Goal: Transaction & Acquisition: Obtain resource

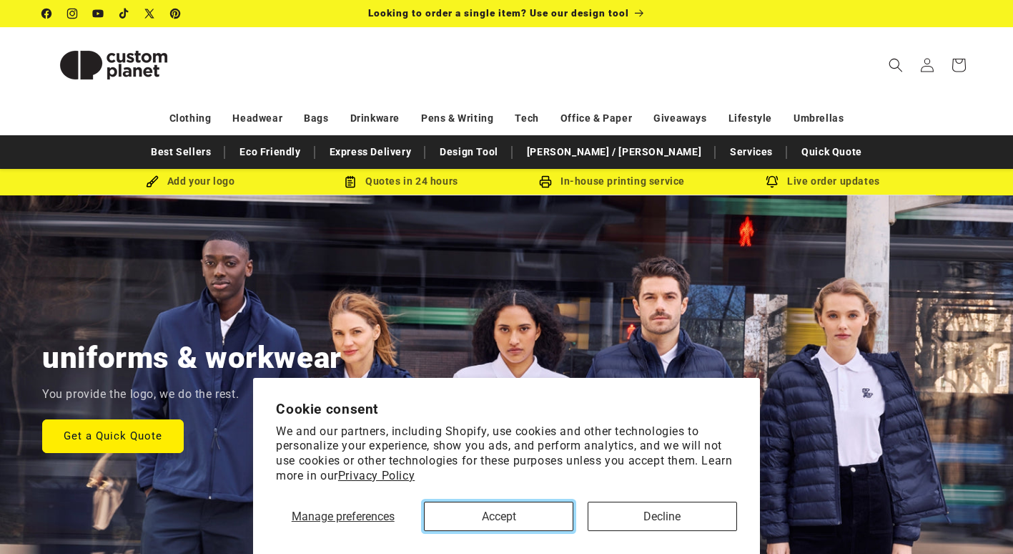
click at [472, 520] on button "Accept" at bounding box center [498, 515] width 149 height 29
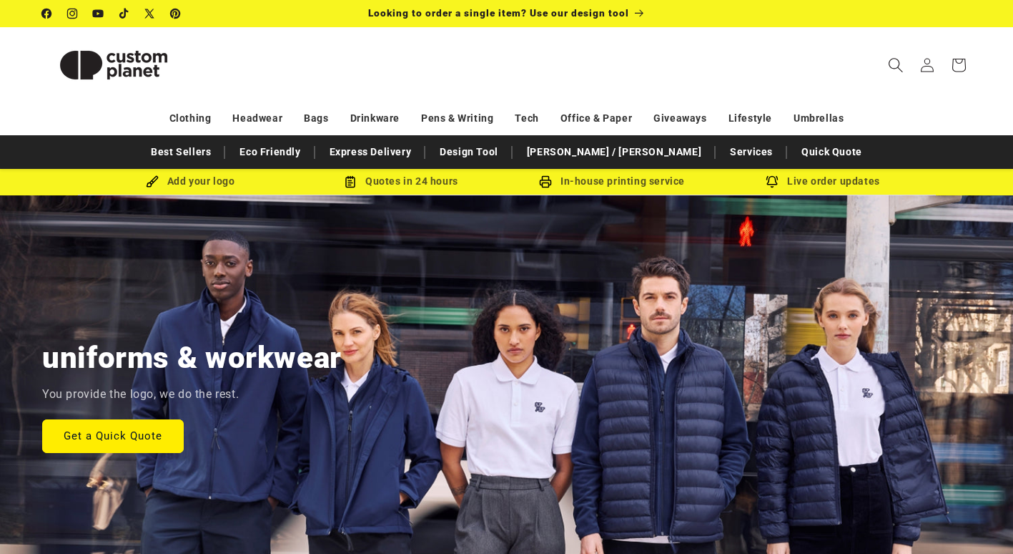
click at [898, 65] on icon "Search" at bounding box center [895, 64] width 15 height 15
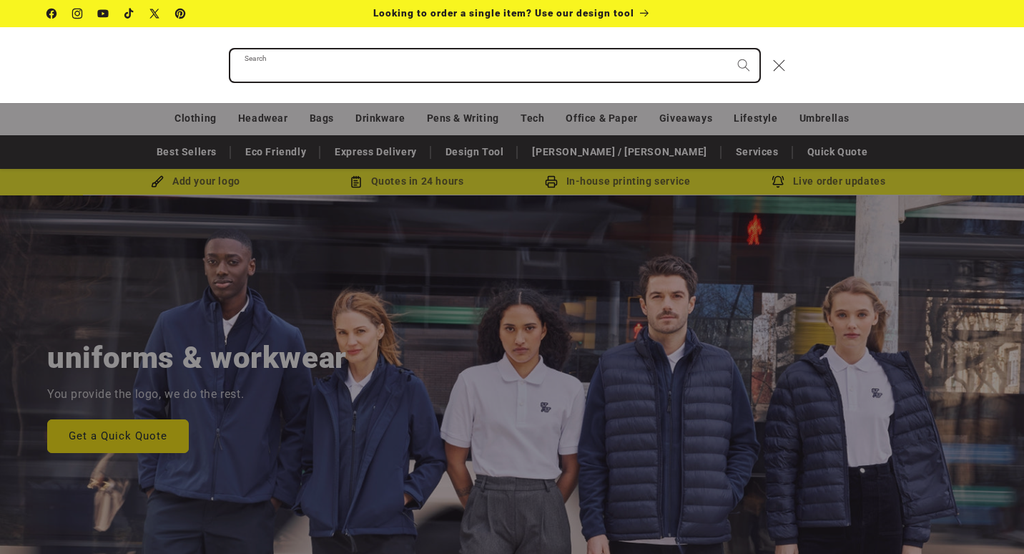
click at [498, 72] on input "Search" at bounding box center [494, 65] width 529 height 32
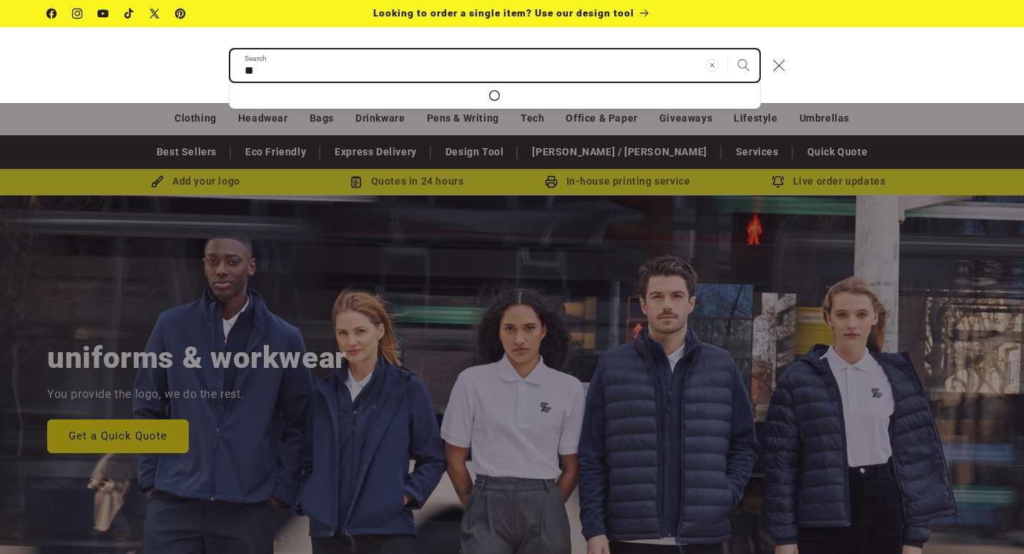
scroll to position [0, 1024]
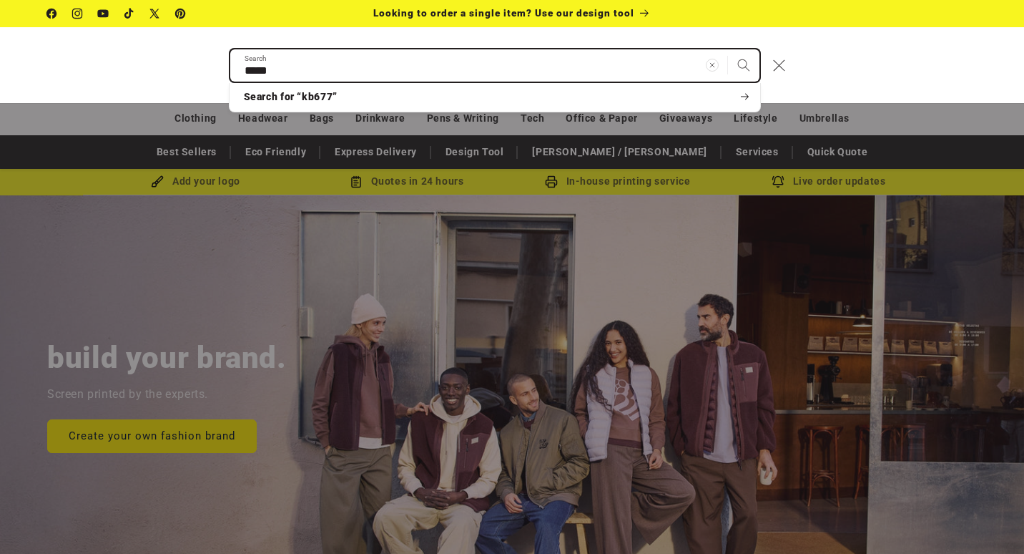
type input "*****"
click at [728, 49] on button "Search" at bounding box center [743, 64] width 31 height 31
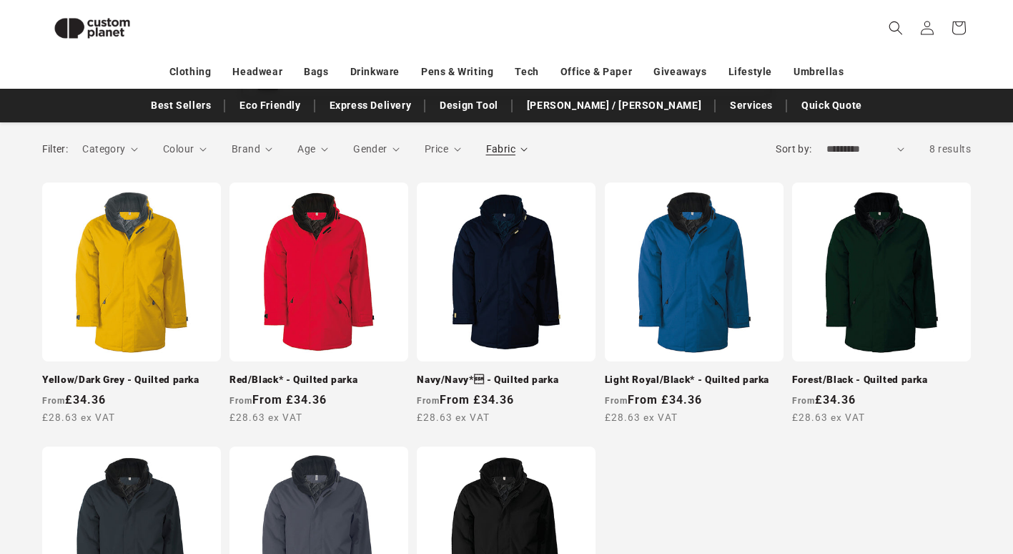
scroll to position [195, 0]
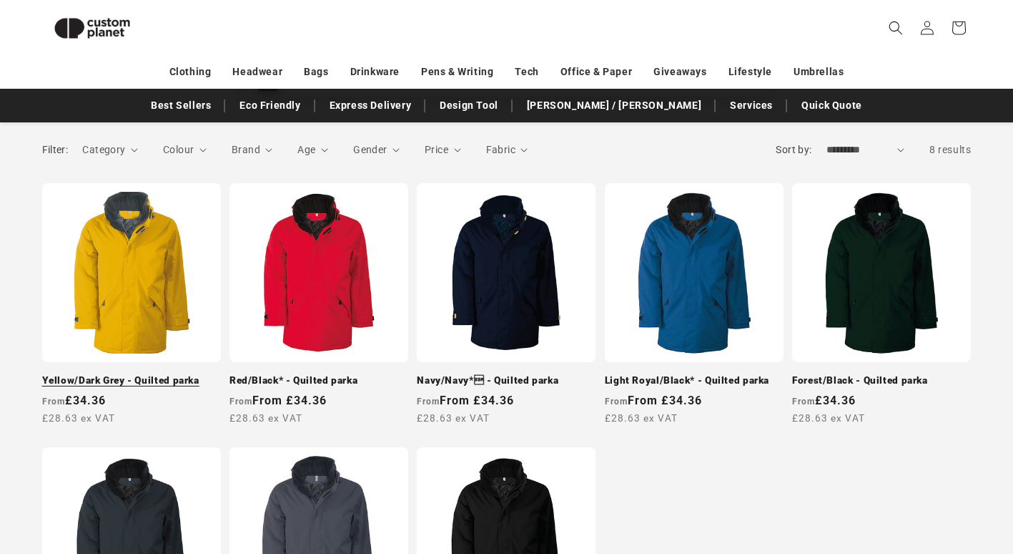
click at [100, 376] on link "Yellow/Dark Grey - Quilted parka" at bounding box center [131, 380] width 179 height 13
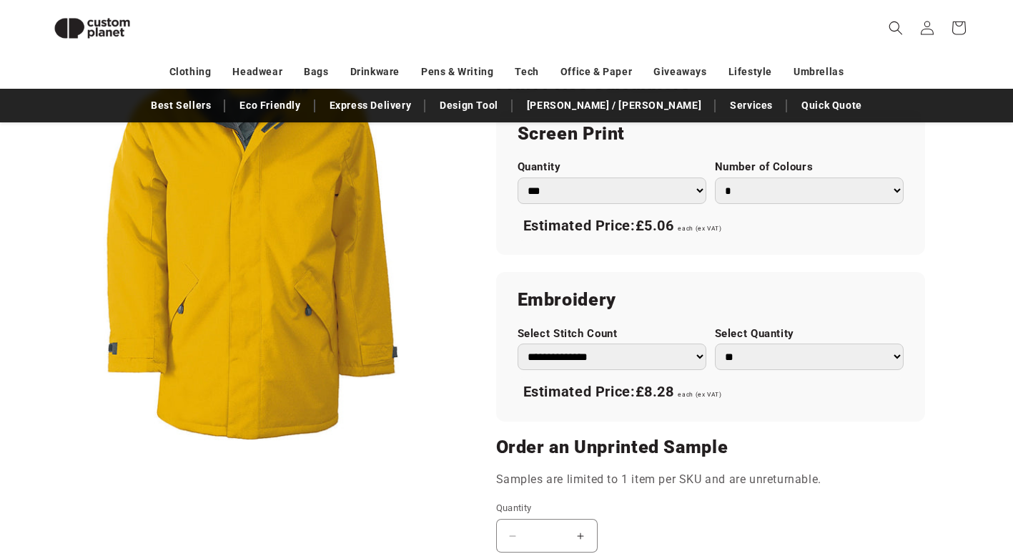
scroll to position [982, 0]
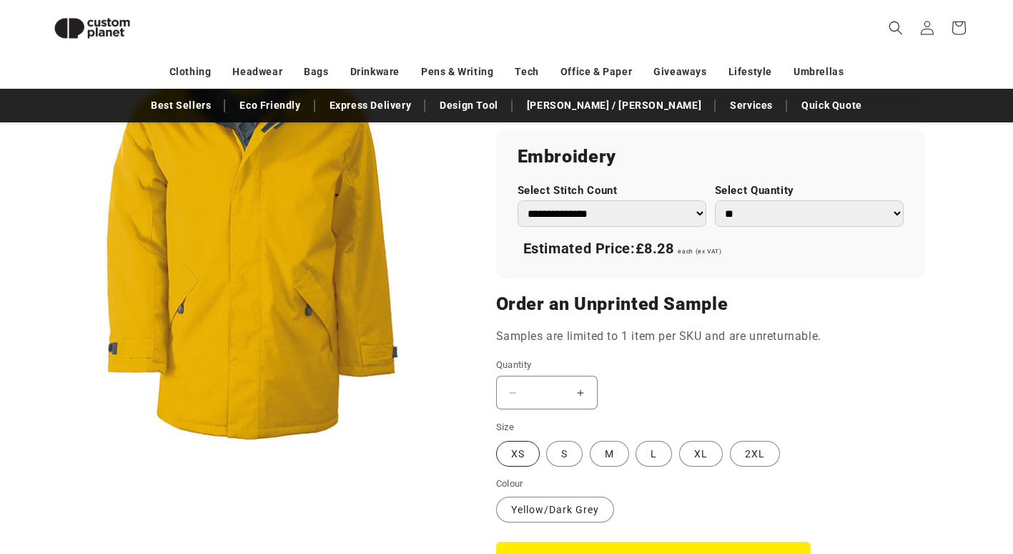
click at [520, 446] on label "XS Variant sold out or unavailable" at bounding box center [518, 454] width 44 height 26
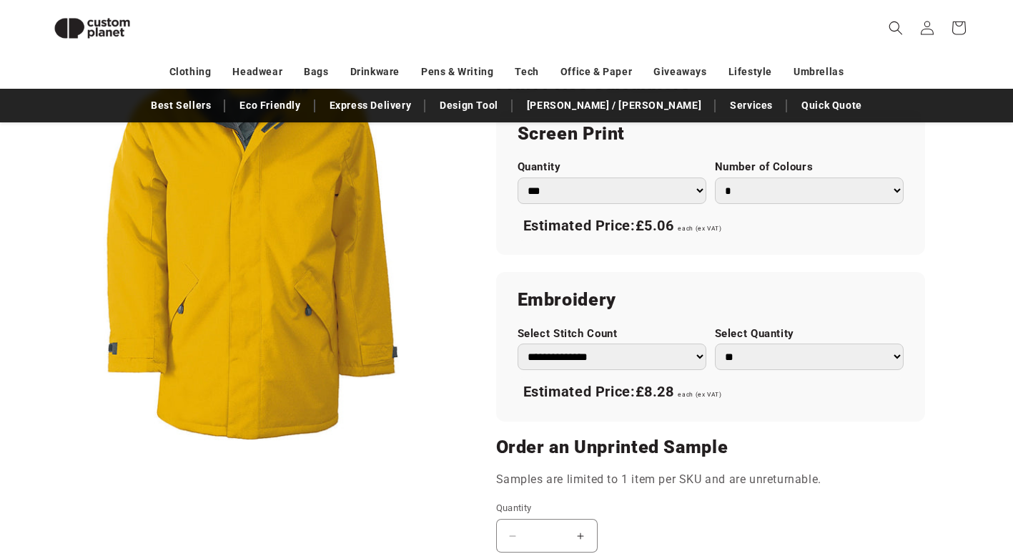
click at [900, 355] on select "** ** *** *** *** **** **** ****" at bounding box center [809, 356] width 189 height 26
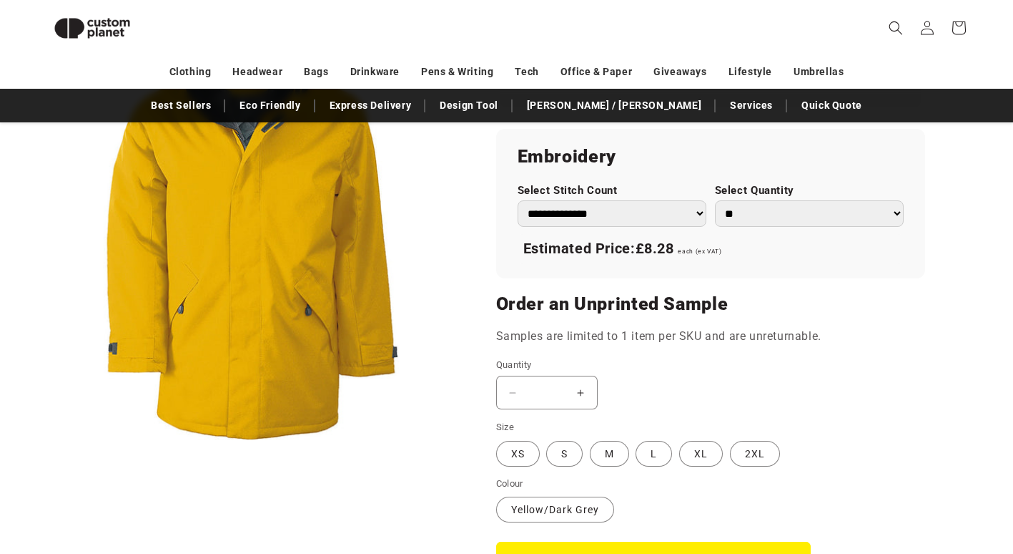
scroll to position [1054, 0]
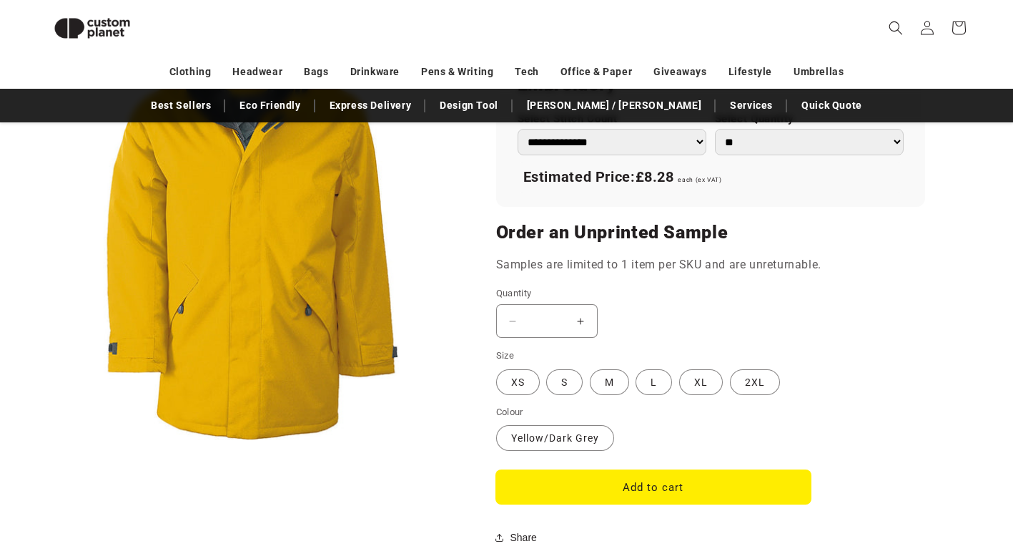
click at [591, 487] on button "Add to cart" at bounding box center [653, 487] width 315 height 34
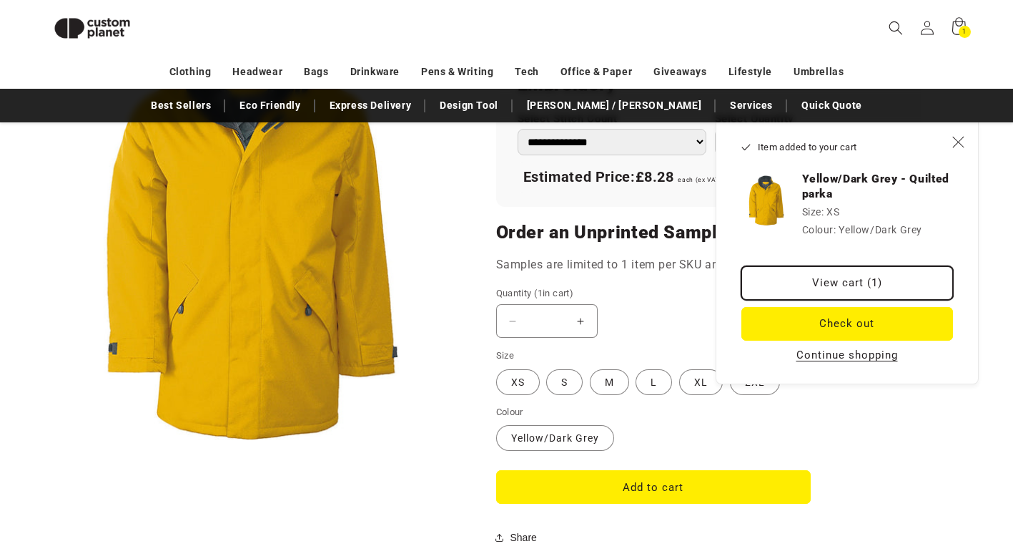
click at [828, 285] on link "View cart (1)" at bounding box center [848, 283] width 212 height 34
click at [509, 318] on button "Decrease quantity for Yellow/Dark Grey - Quilted parka" at bounding box center [513, 321] width 32 height 34
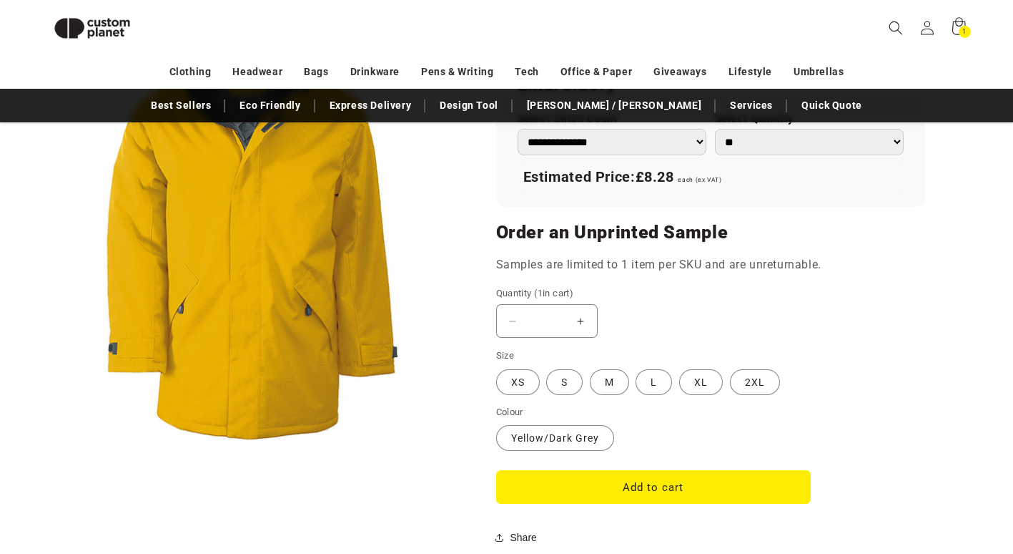
click at [511, 323] on button "Decrease quantity for Yellow/Dark Grey - Quilted parka" at bounding box center [513, 321] width 32 height 34
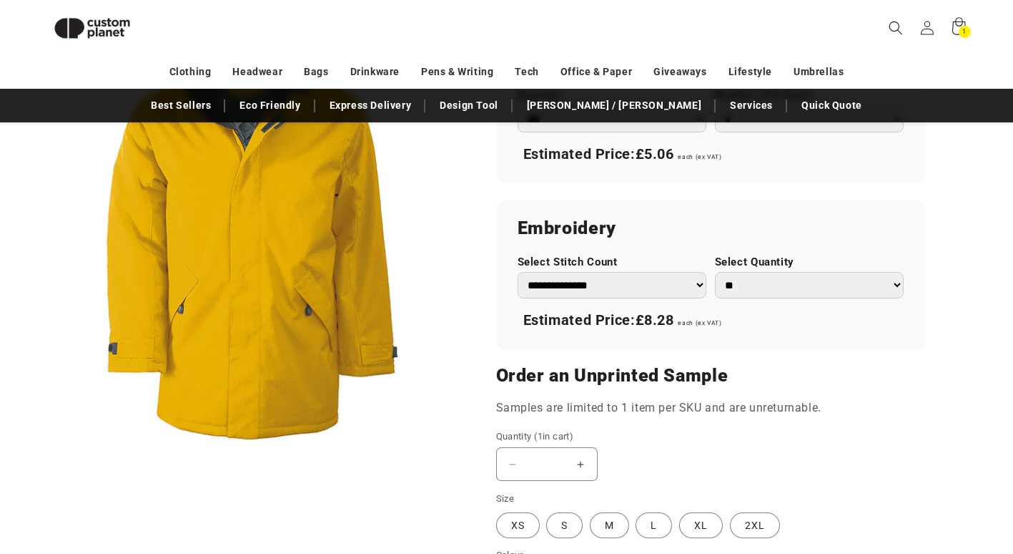
scroll to position [767, 0]
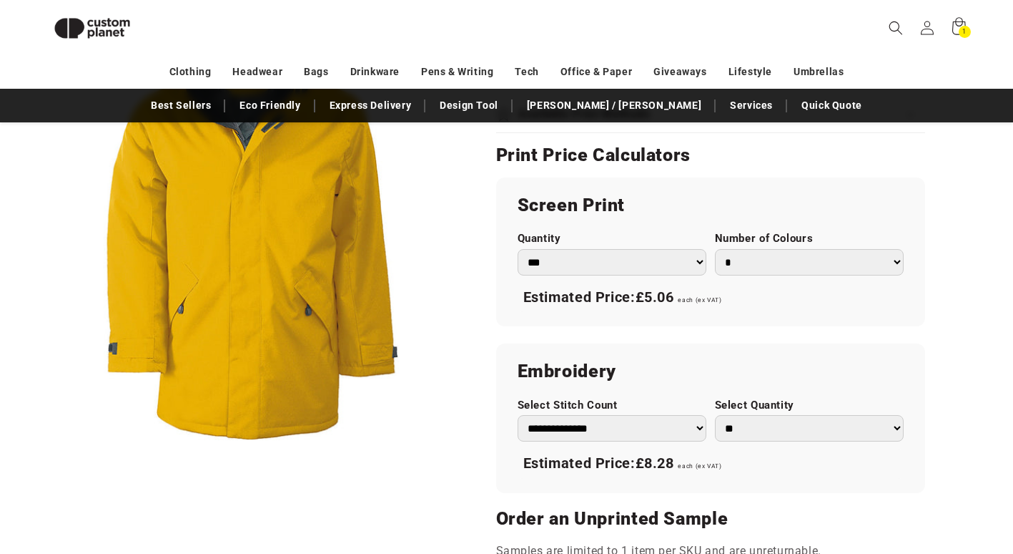
click at [701, 428] on select "**********" at bounding box center [612, 428] width 189 height 26
click at [667, 468] on span "£8.28" at bounding box center [655, 462] width 39 height 17
click at [897, 428] on select "** ** *** *** *** **** **** ****" at bounding box center [809, 428] width 189 height 26
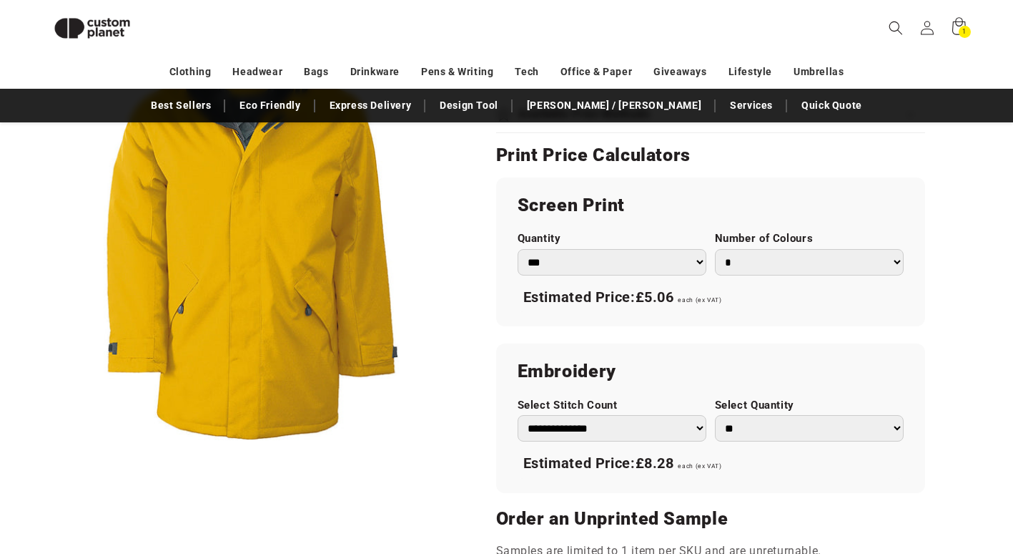
scroll to position [910, 0]
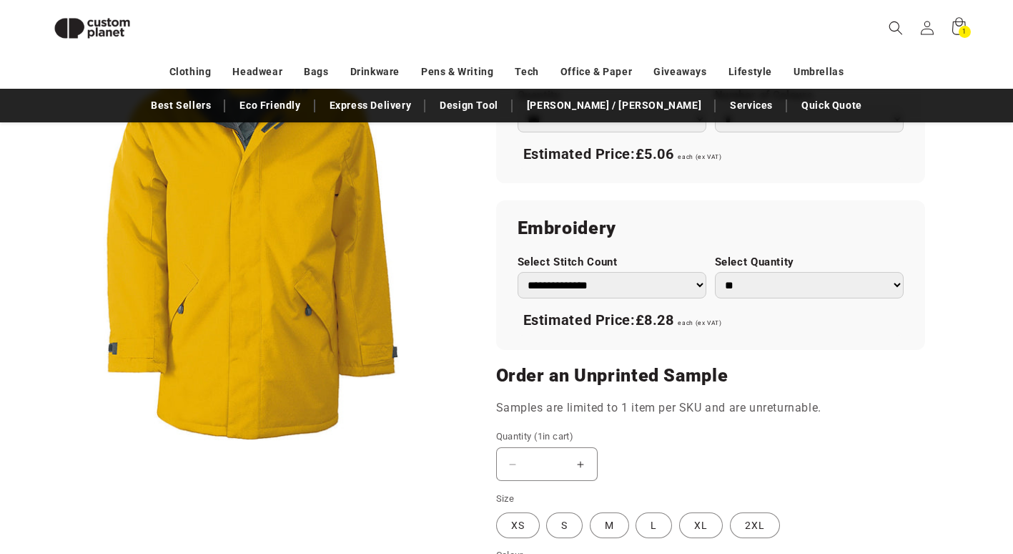
click at [901, 285] on select "** ** *** *** *** **** **** ****" at bounding box center [809, 285] width 189 height 26
click at [896, 285] on select "** ** *** *** *** **** **** ****" at bounding box center [809, 285] width 189 height 26
click at [566, 519] on label "S Variant sold out or unavailable" at bounding box center [564, 525] width 36 height 26
click at [583, 462] on button "Increase quantity for Yellow/Dark Grey - Quilted parka" at bounding box center [581, 464] width 32 height 34
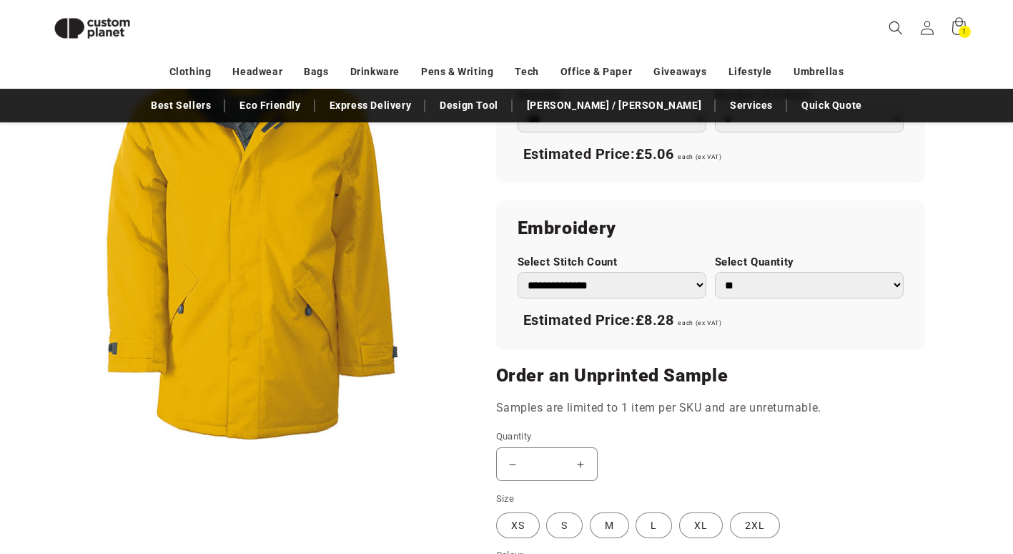
click at [511, 461] on button "Decrease quantity for Yellow/Dark Grey - Quilted parka" at bounding box center [513, 464] width 32 height 34
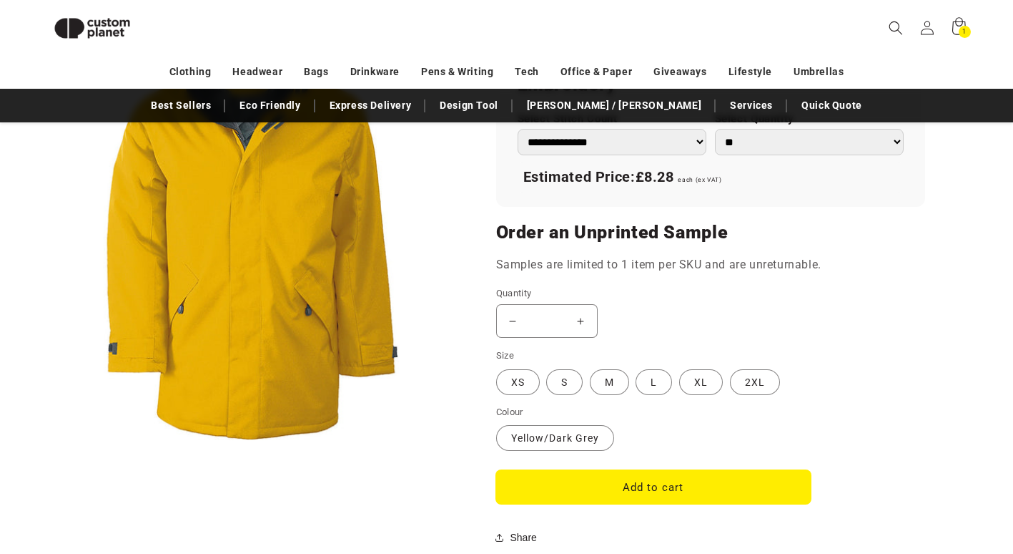
click at [667, 484] on button "Add to cart" at bounding box center [653, 487] width 315 height 34
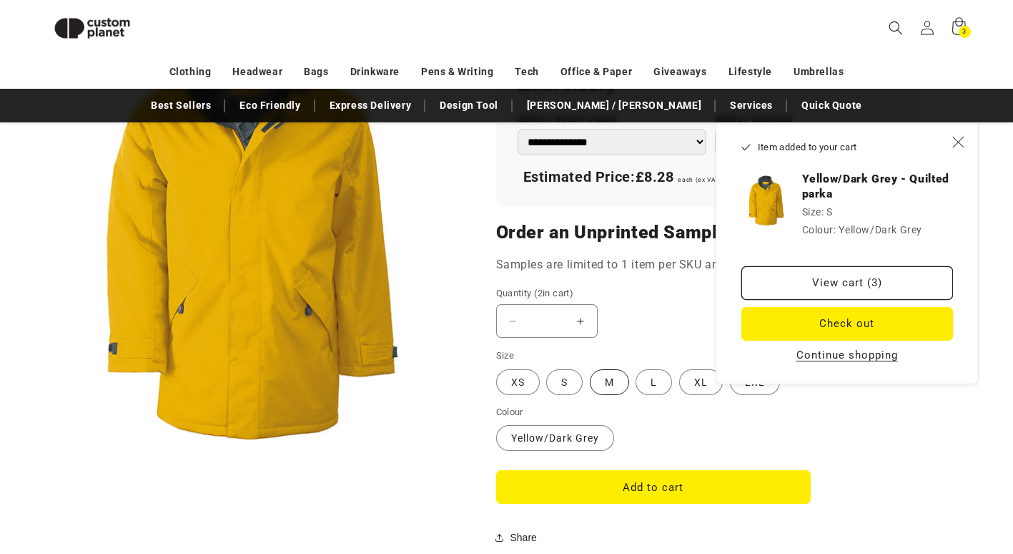
click at [613, 388] on label "M Variant sold out or unavailable" at bounding box center [609, 382] width 39 height 26
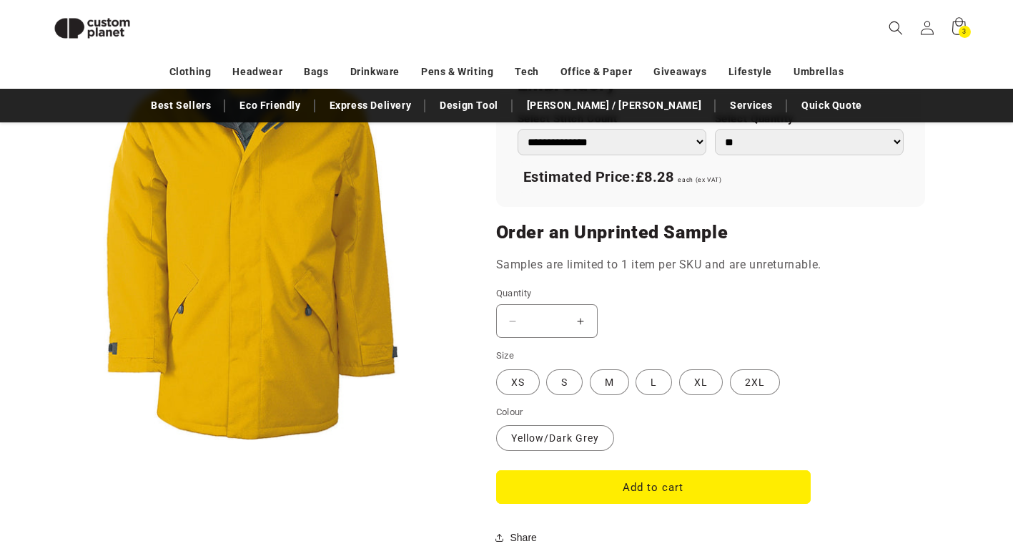
click at [580, 323] on button "Increase quantity for Yellow/Dark Grey - Quilted parka" at bounding box center [581, 321] width 32 height 34
click at [656, 480] on button "Add to cart" at bounding box center [653, 487] width 315 height 34
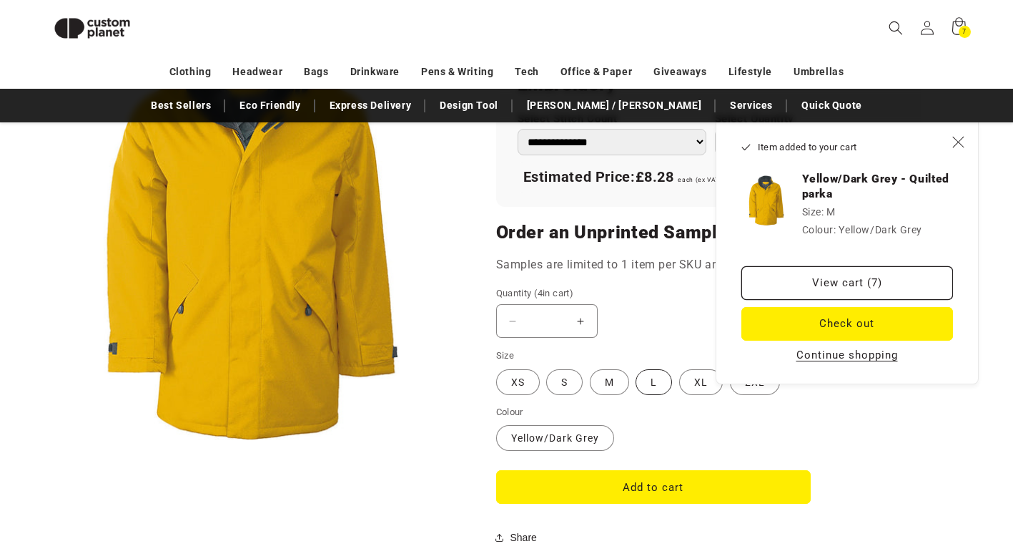
click at [652, 383] on label "L Variant sold out or unavailable" at bounding box center [654, 382] width 36 height 26
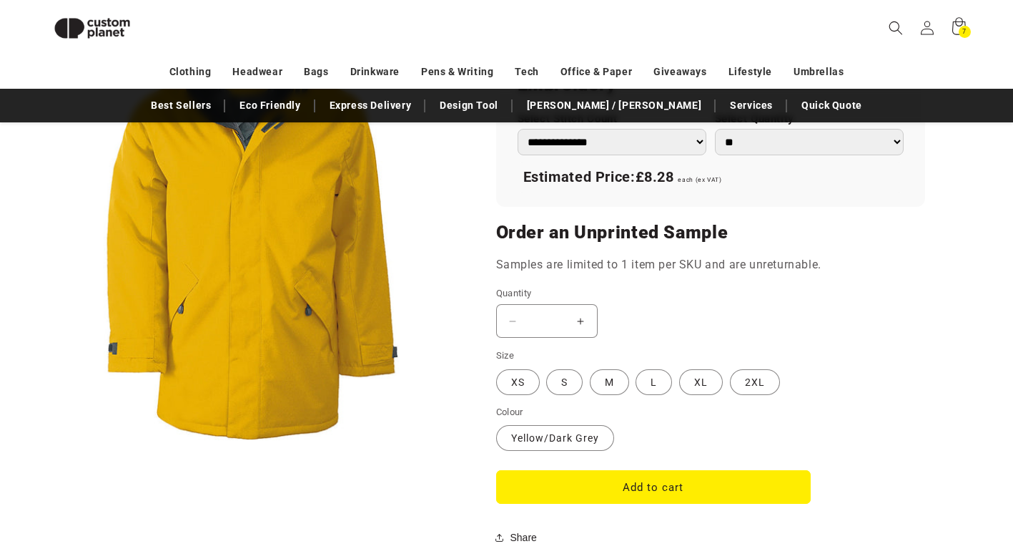
click at [586, 320] on button "Increase quantity for Yellow/Dark Grey - Quilted parka" at bounding box center [581, 321] width 32 height 34
click at [644, 480] on button "Add to cart" at bounding box center [653, 487] width 315 height 34
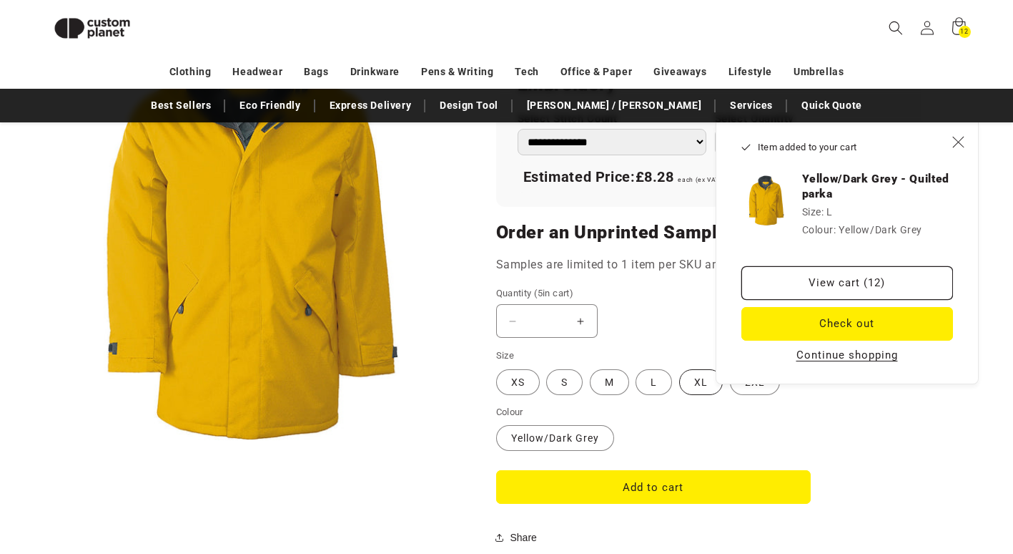
click at [693, 387] on label "XL Variant sold out or unavailable" at bounding box center [701, 382] width 44 height 26
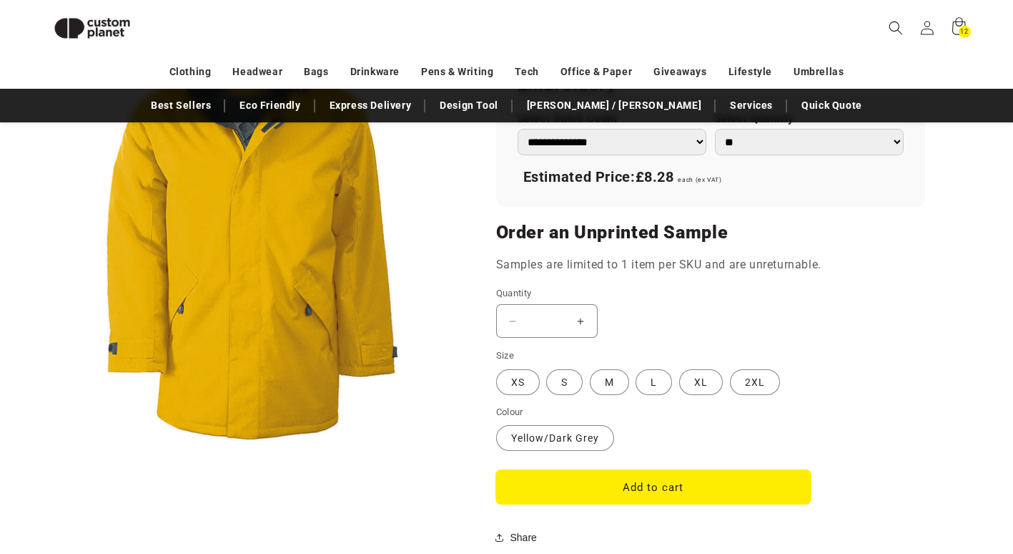
click at [658, 488] on button "Add to cart" at bounding box center [653, 487] width 315 height 34
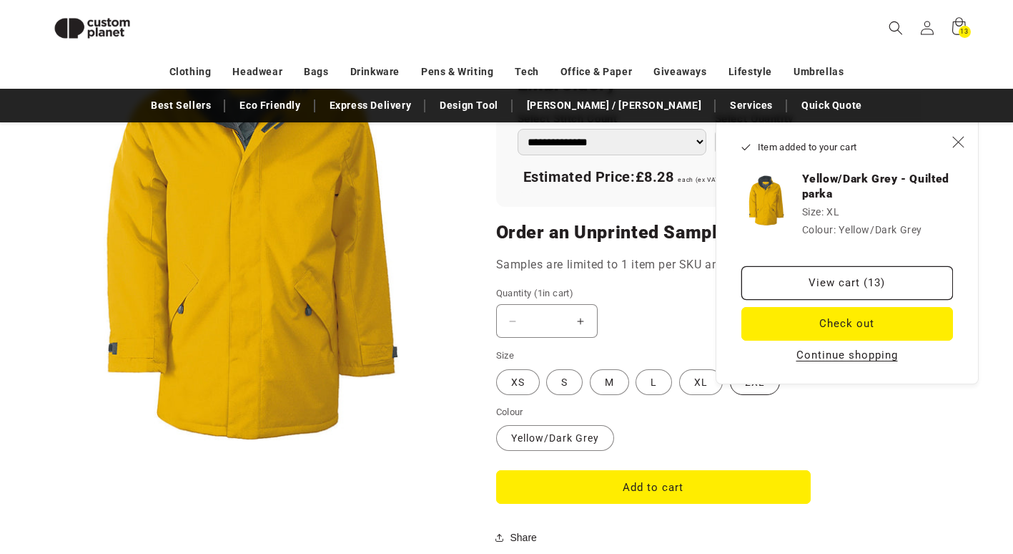
click at [747, 393] on label "2XL Variant sold out or unavailable" at bounding box center [755, 382] width 50 height 26
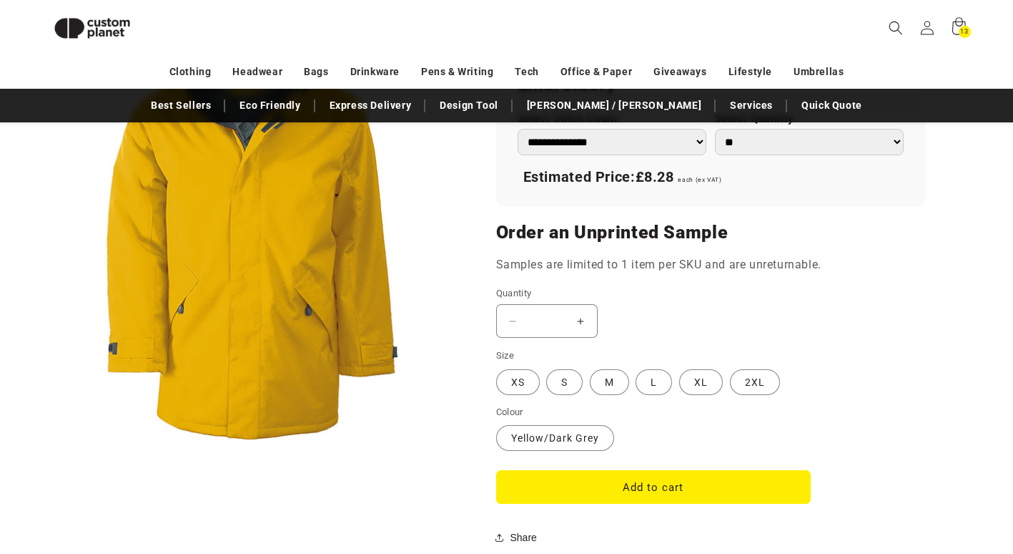
click at [583, 320] on button "Increase quantity for Yellow/Dark Grey - Quilted parka" at bounding box center [581, 321] width 32 height 34
click at [702, 483] on button "Add to cart" at bounding box center [653, 487] width 315 height 34
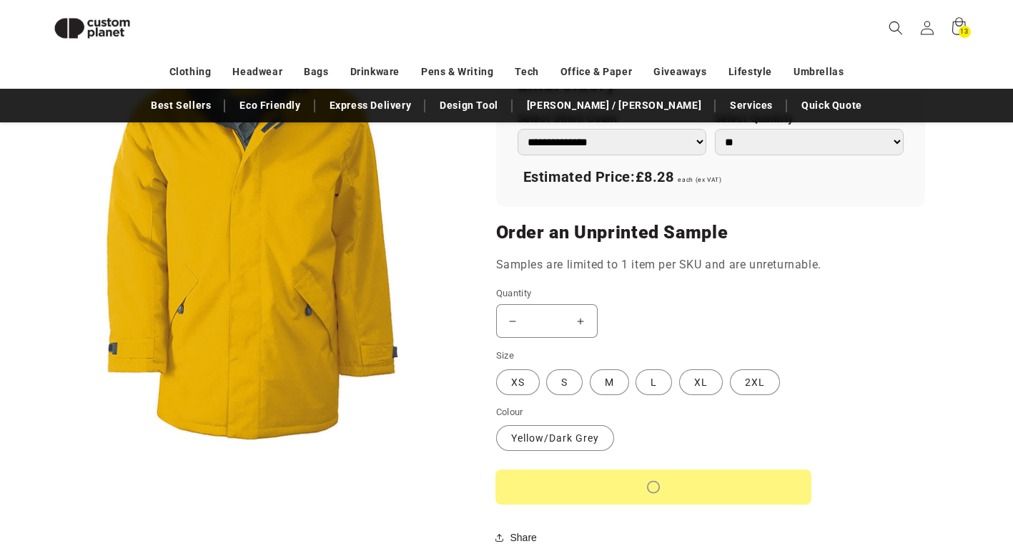
type input "*"
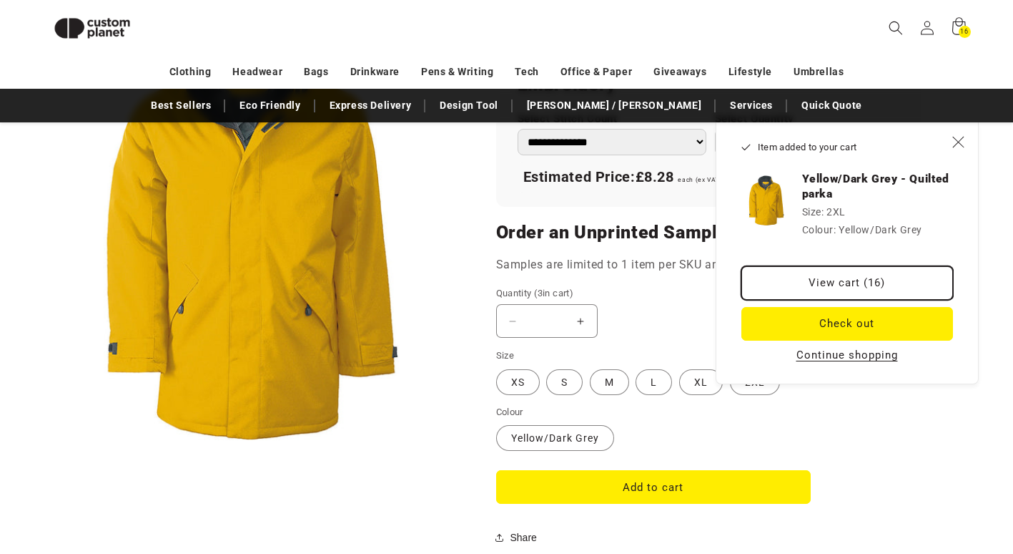
click at [837, 277] on link "View cart (16)" at bounding box center [848, 283] width 212 height 34
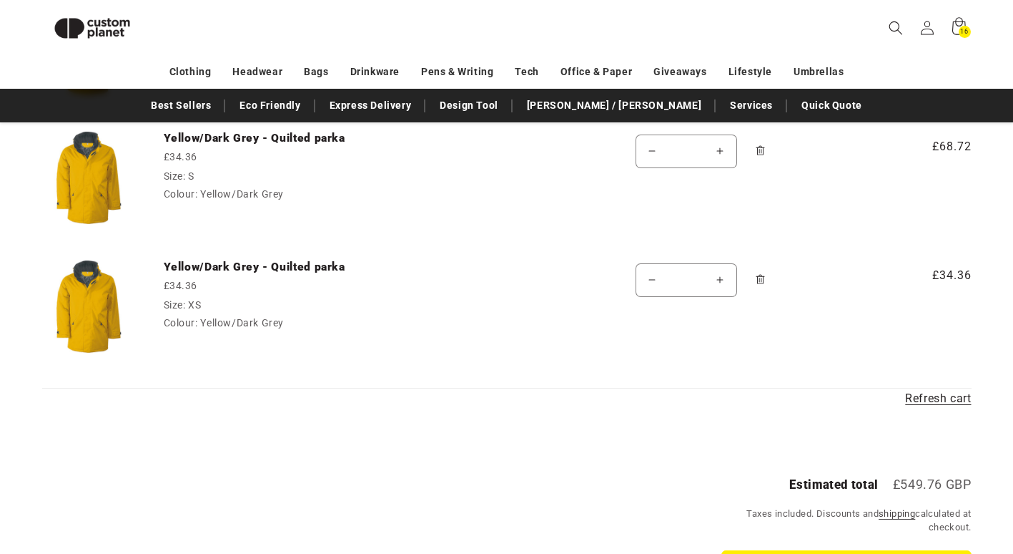
scroll to position [767, 0]
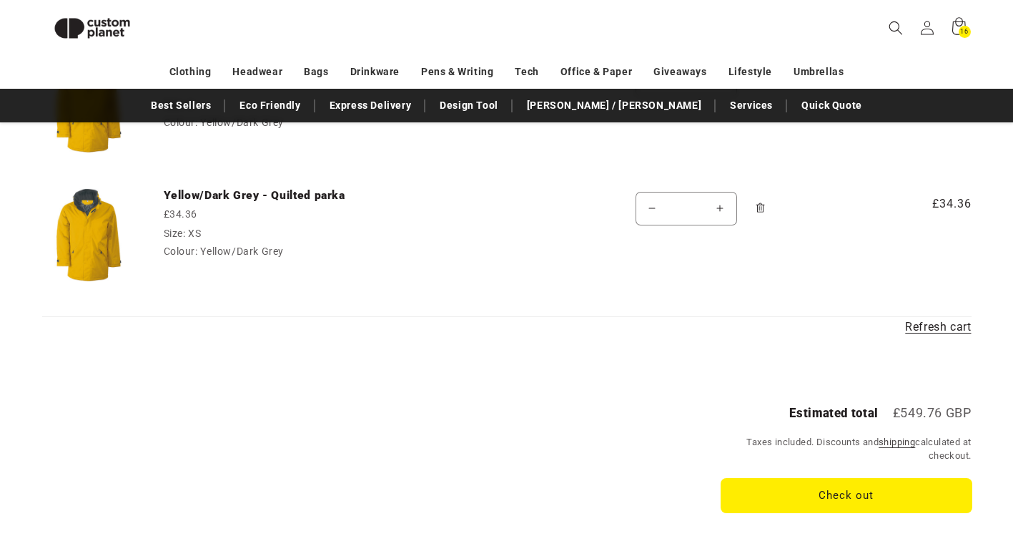
click at [842, 483] on button "Check out" at bounding box center [847, 495] width 250 height 34
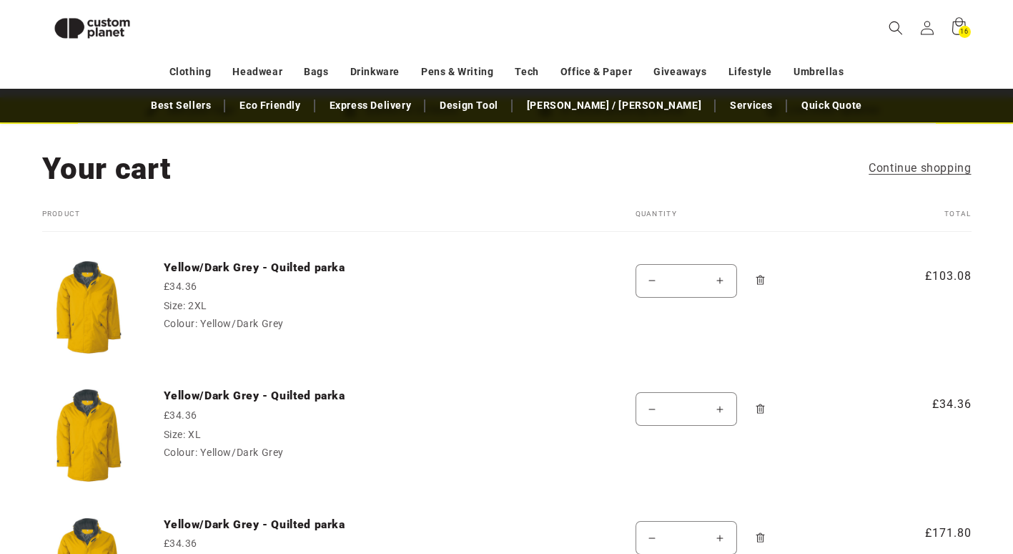
scroll to position [0, 0]
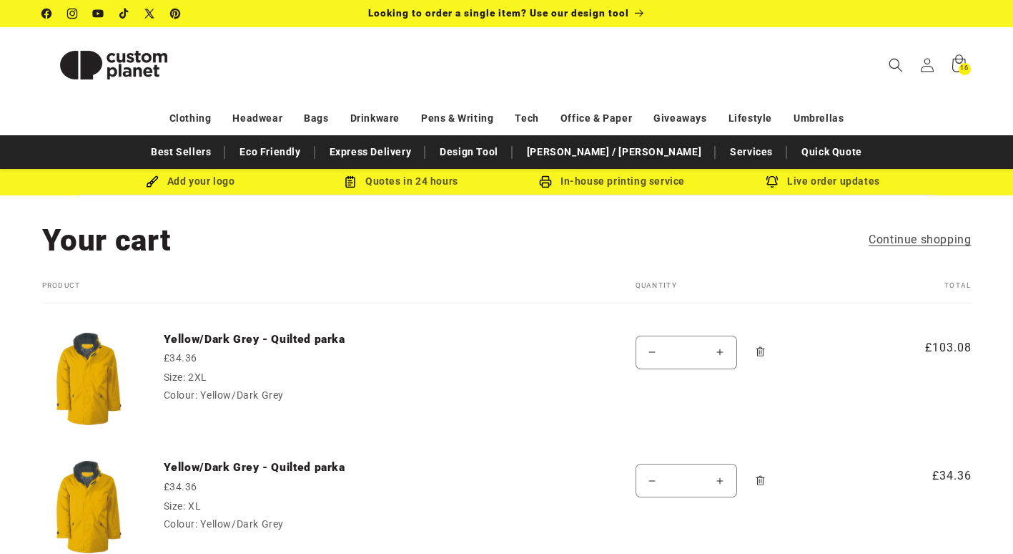
click at [189, 185] on div "Add your logo" at bounding box center [190, 181] width 211 height 18
click at [156, 182] on img at bounding box center [152, 181] width 13 height 13
drag, startPoint x: 139, startPoint y: 182, endPoint x: 153, endPoint y: 180, distance: 14.5
click at [144, 182] on div "Add your logo" at bounding box center [190, 181] width 211 height 18
click at [153, 180] on img at bounding box center [152, 181] width 13 height 13
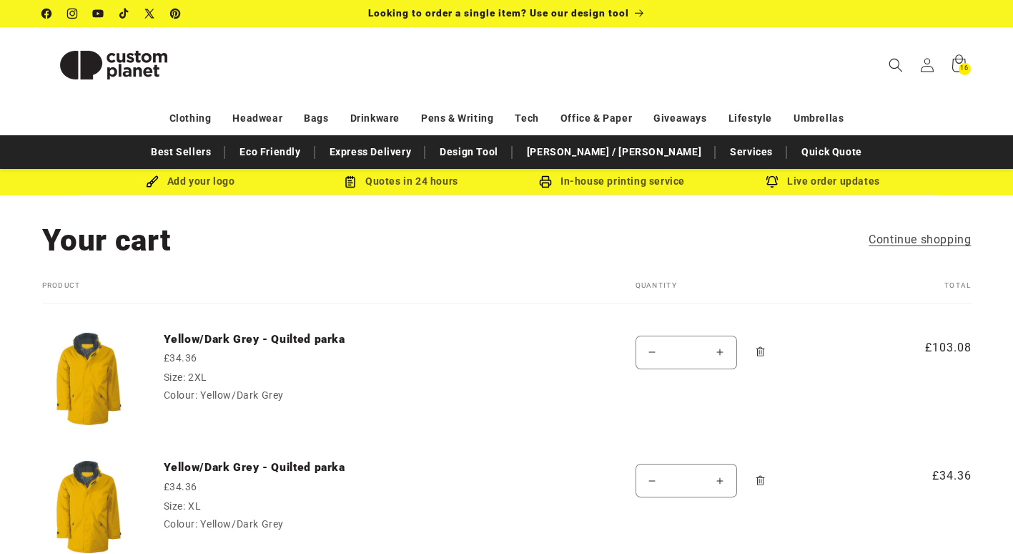
click at [195, 182] on div "Add your logo" at bounding box center [190, 181] width 211 height 18
click at [75, 375] on img at bounding box center [88, 378] width 93 height 93
click at [224, 324] on td "Yellow/Dark Grey - Quilted parka £34.36 Size: 2XL Colour: Yellow/Dark Grey" at bounding box center [367, 367] width 465 height 129
click at [220, 338] on link "Yellow/Dark Grey - Quilted parka" at bounding box center [271, 339] width 215 height 14
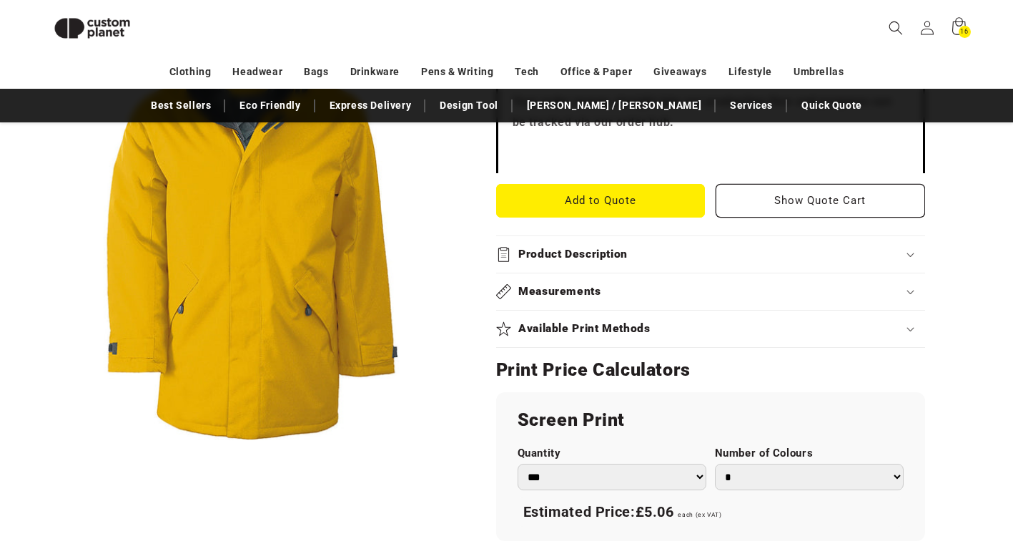
scroll to position [624, 0]
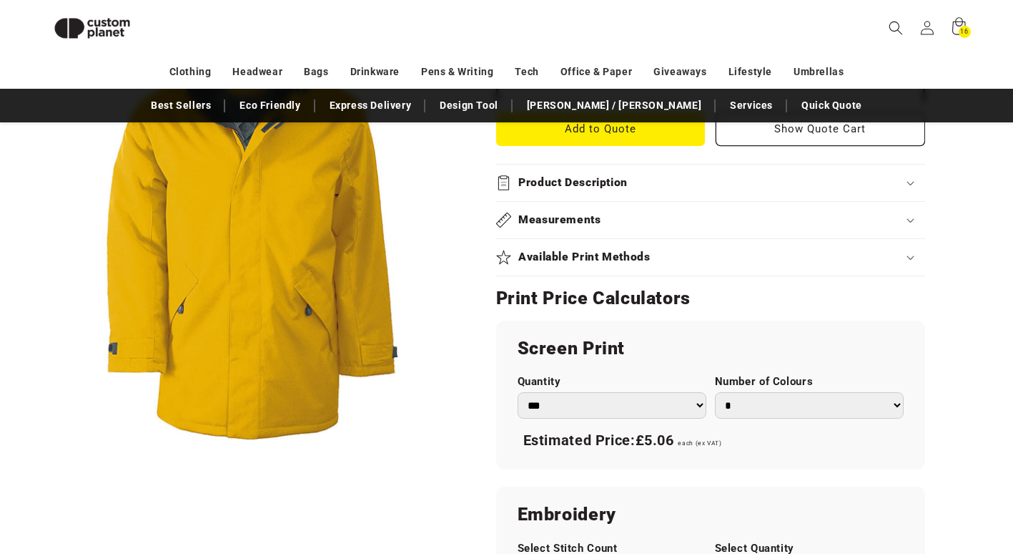
click at [910, 259] on icon at bounding box center [911, 258] width 6 height 4
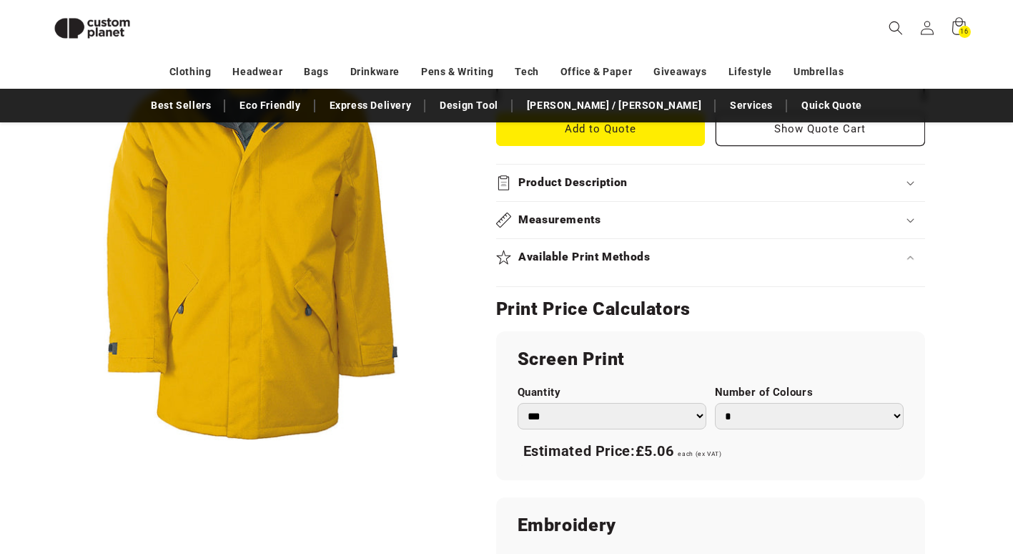
click at [910, 258] on icon at bounding box center [910, 257] width 7 height 4
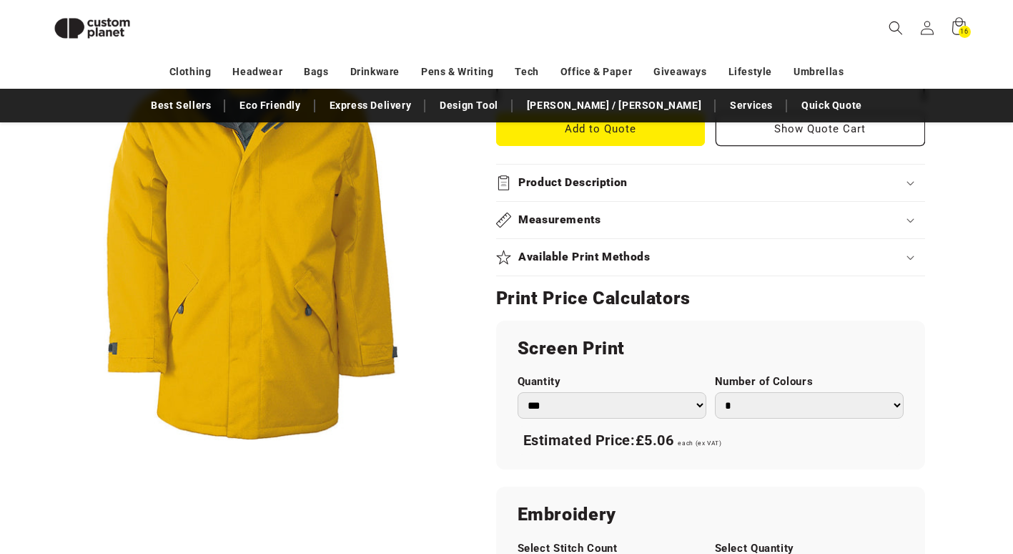
click at [910, 258] on icon at bounding box center [911, 258] width 6 height 4
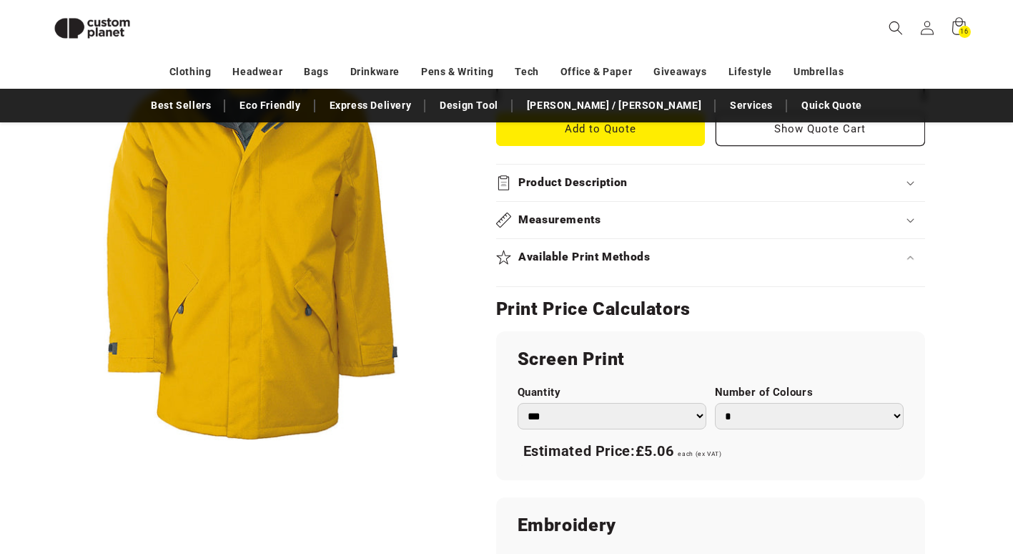
click at [909, 180] on div "Product Description" at bounding box center [710, 182] width 429 height 15
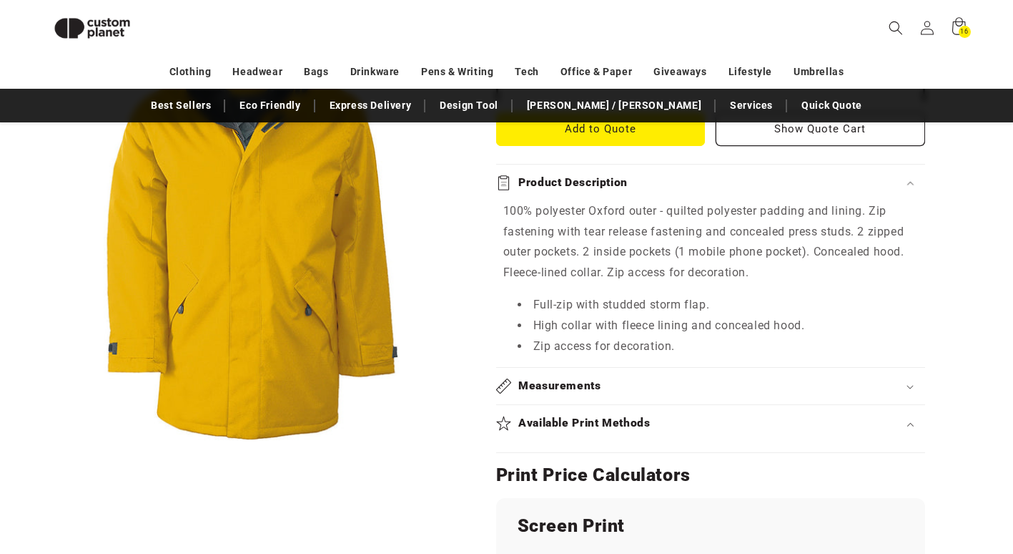
click at [906, 185] on div "Product Description" at bounding box center [710, 182] width 429 height 15
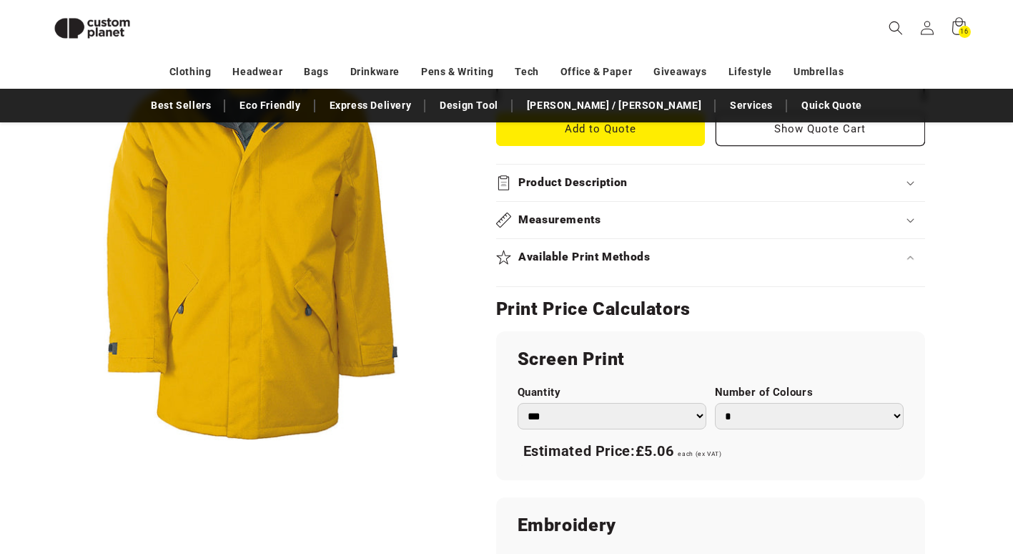
click at [908, 221] on icon at bounding box center [910, 220] width 7 height 4
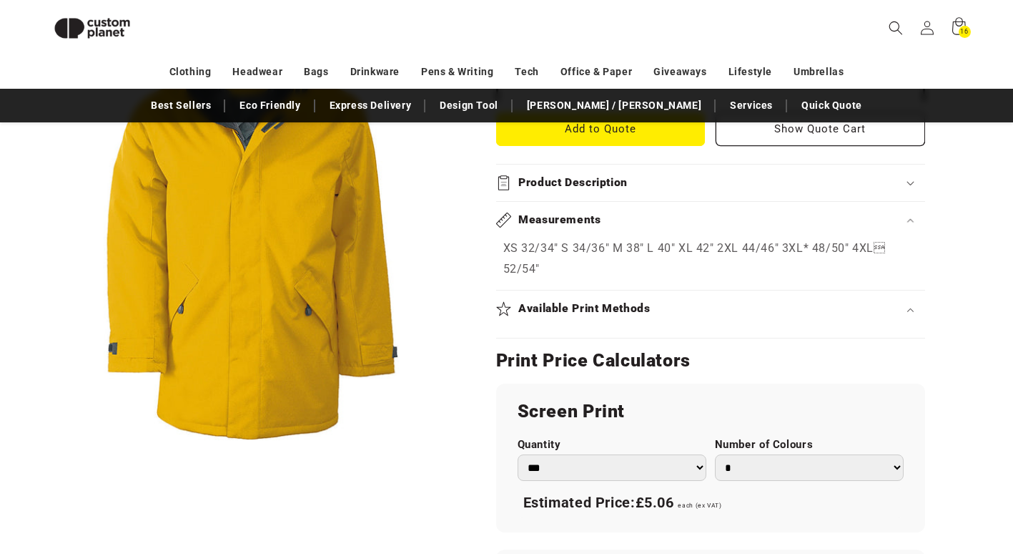
click at [908, 221] on icon at bounding box center [911, 221] width 6 height 4
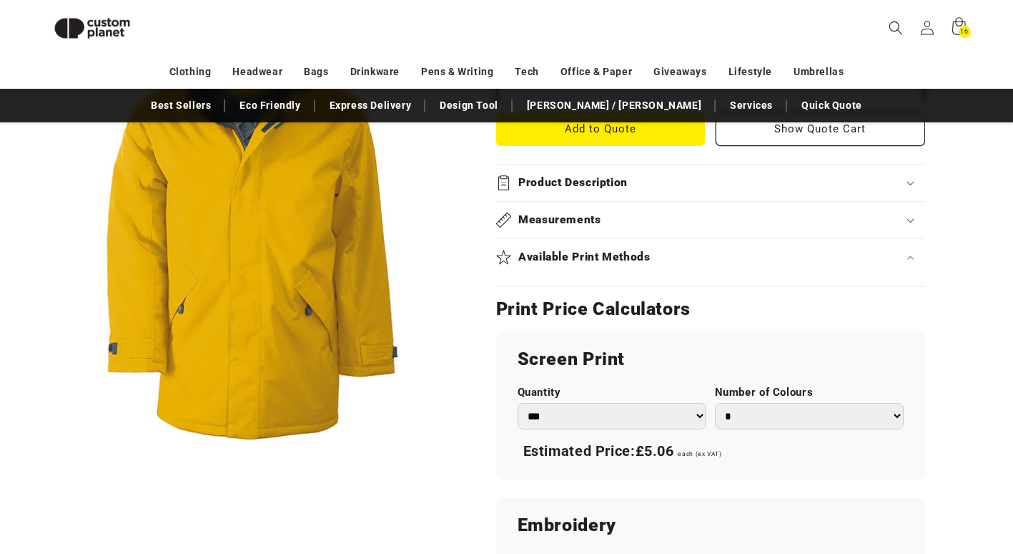
click at [505, 309] on h2 "Print Price Calculators" at bounding box center [710, 309] width 429 height 23
click at [634, 337] on div "Screen Print Quantity *** *** *** **** **** **** ***** ***** Number of Colours …" at bounding box center [710, 405] width 429 height 149
click at [569, 413] on select "*** *** *** **** **** **** ***** *****" at bounding box center [612, 416] width 189 height 26
click at [700, 414] on select "*** *** *** **** **** **** ***** *****" at bounding box center [612, 416] width 189 height 26
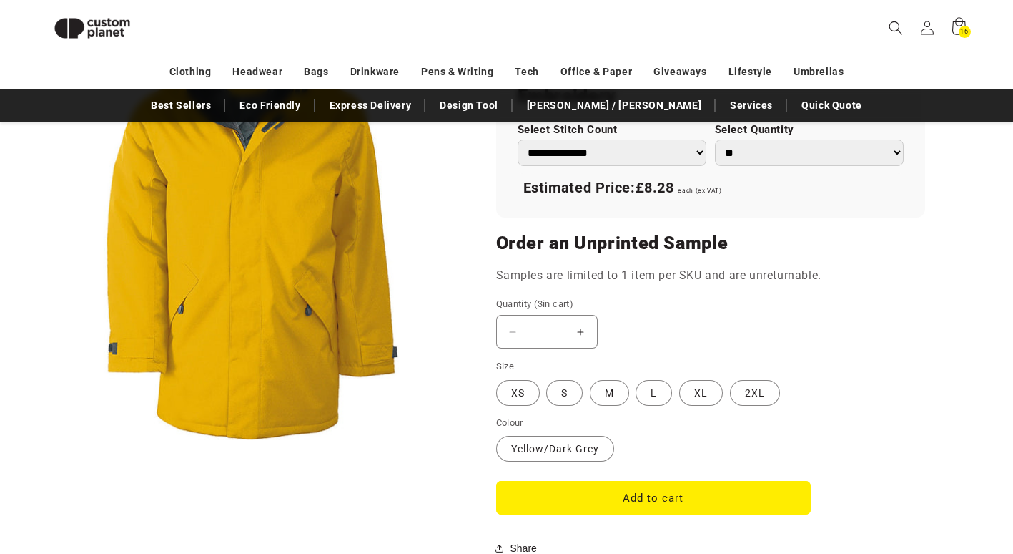
scroll to position [1125, 0]
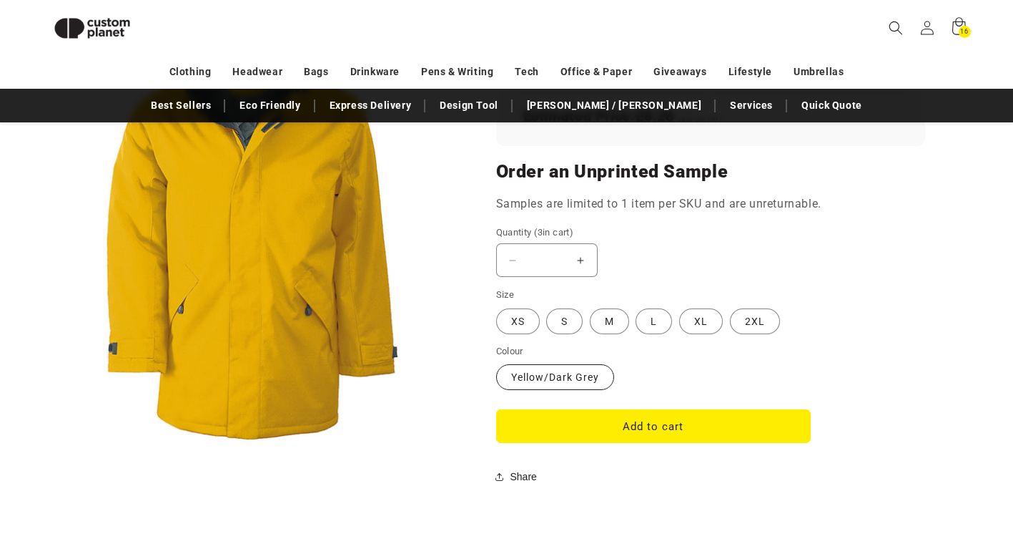
click at [536, 373] on label "Yellow/Dark Grey Variant sold out or unavailable" at bounding box center [555, 377] width 118 height 26
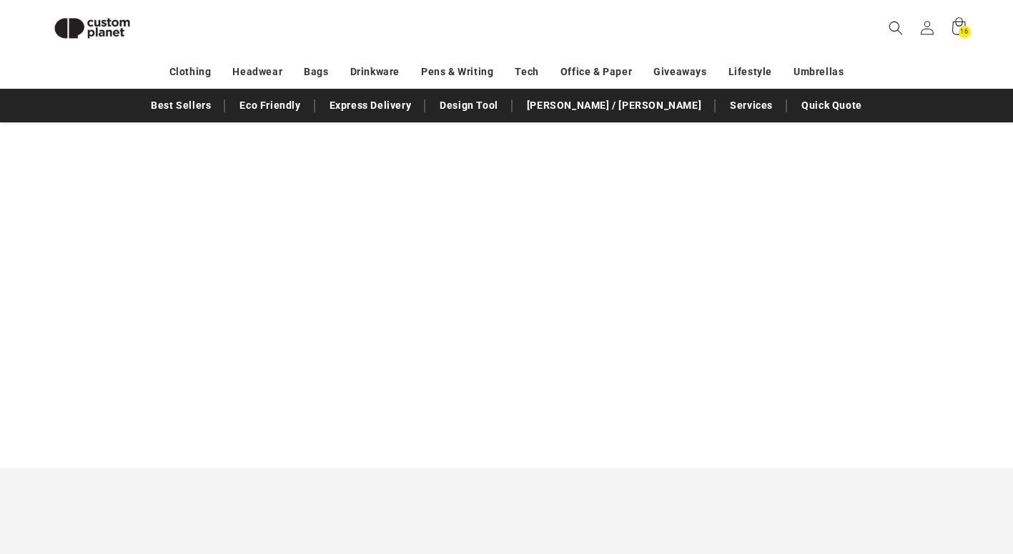
scroll to position [1554, 0]
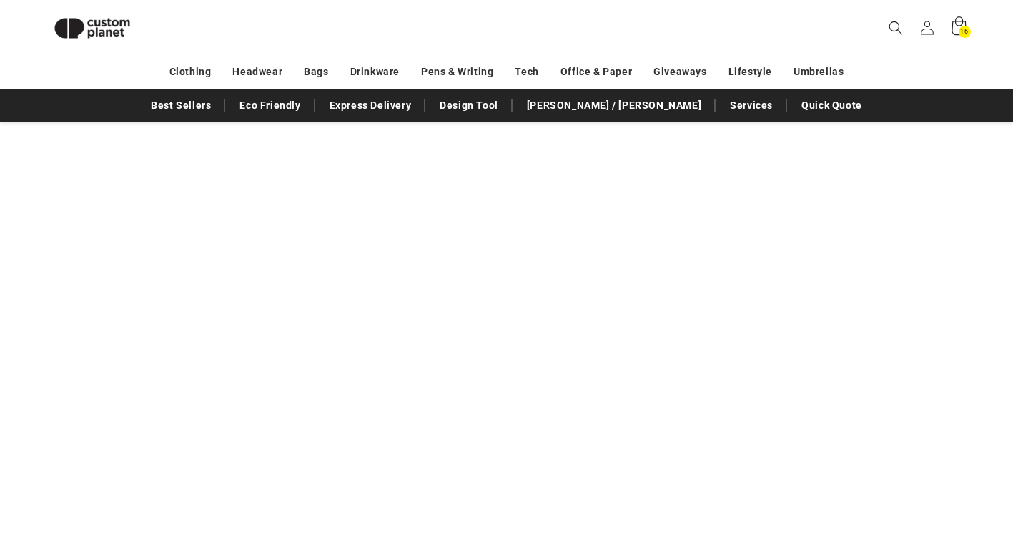
click at [957, 24] on icon at bounding box center [959, 28] width 34 height 34
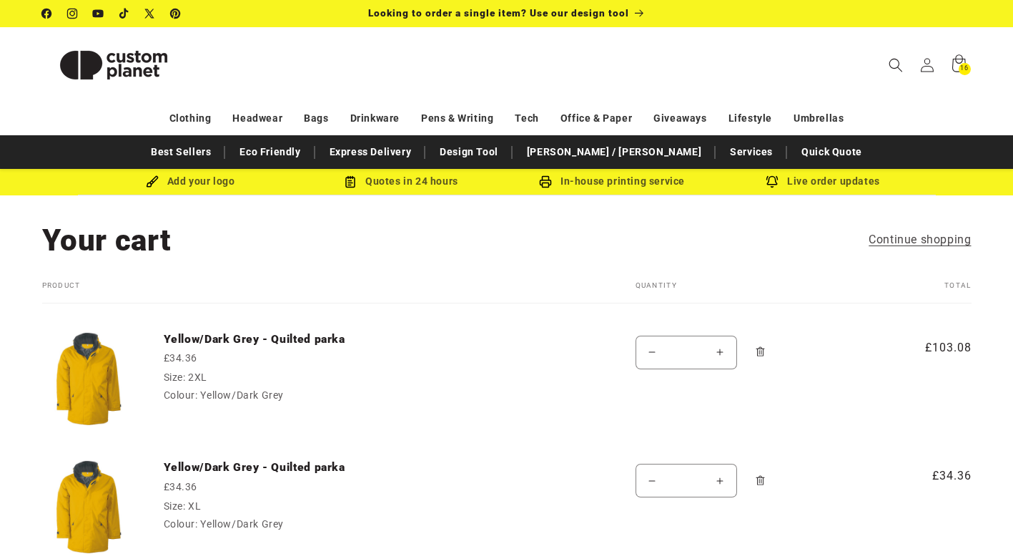
click at [822, 184] on div "Live order updates" at bounding box center [823, 181] width 211 height 18
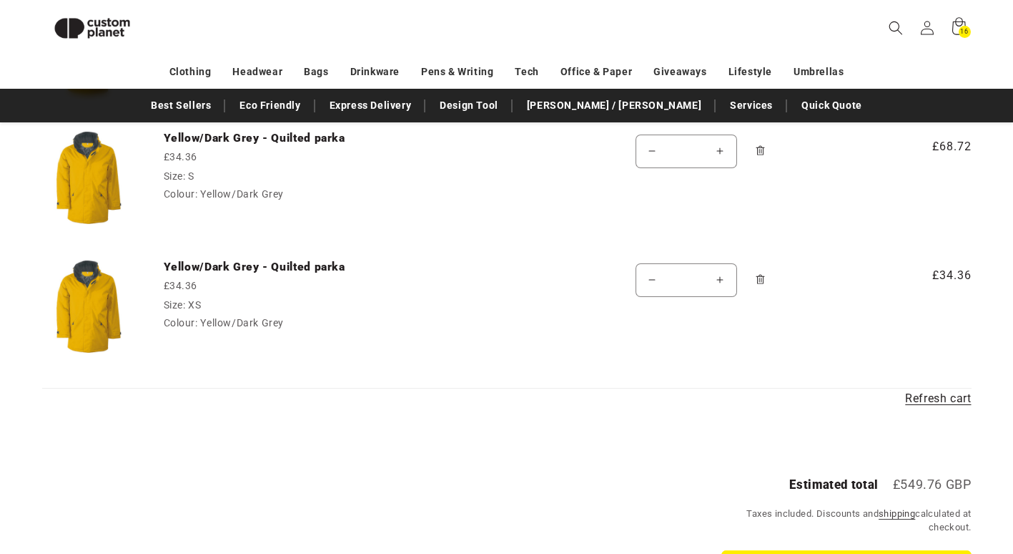
scroll to position [839, 0]
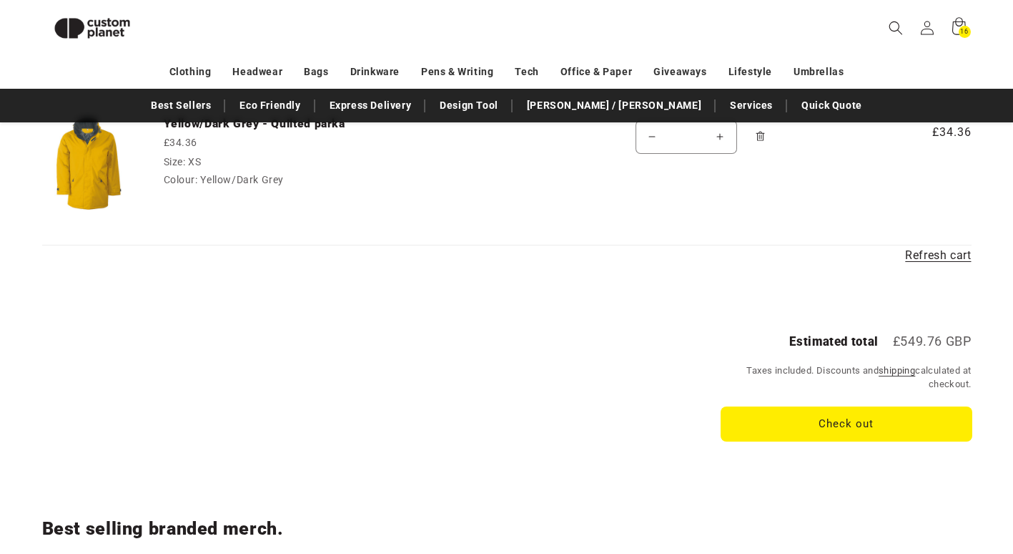
click at [863, 416] on button "Check out" at bounding box center [847, 424] width 250 height 34
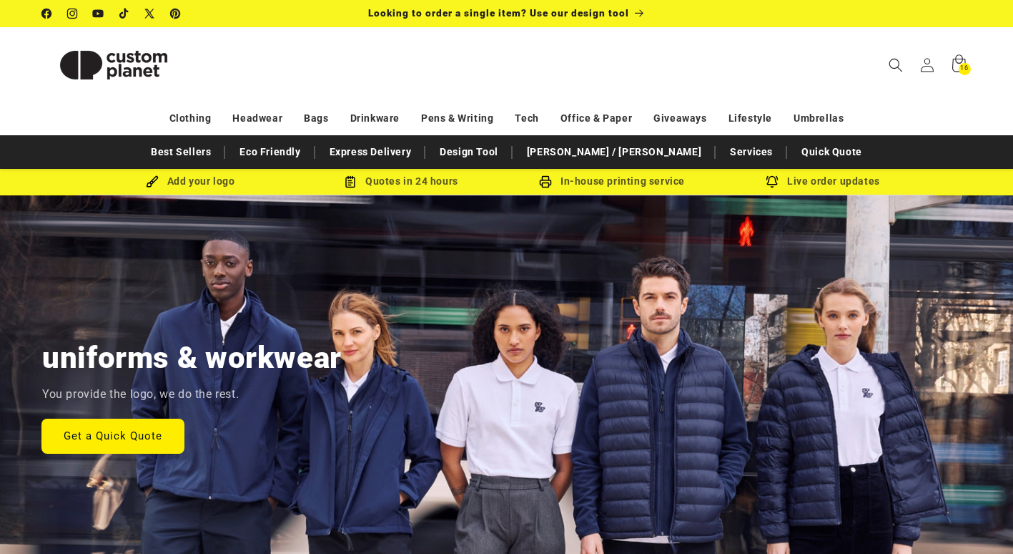
click at [146, 438] on link "Get a Quick Quote" at bounding box center [113, 435] width 142 height 34
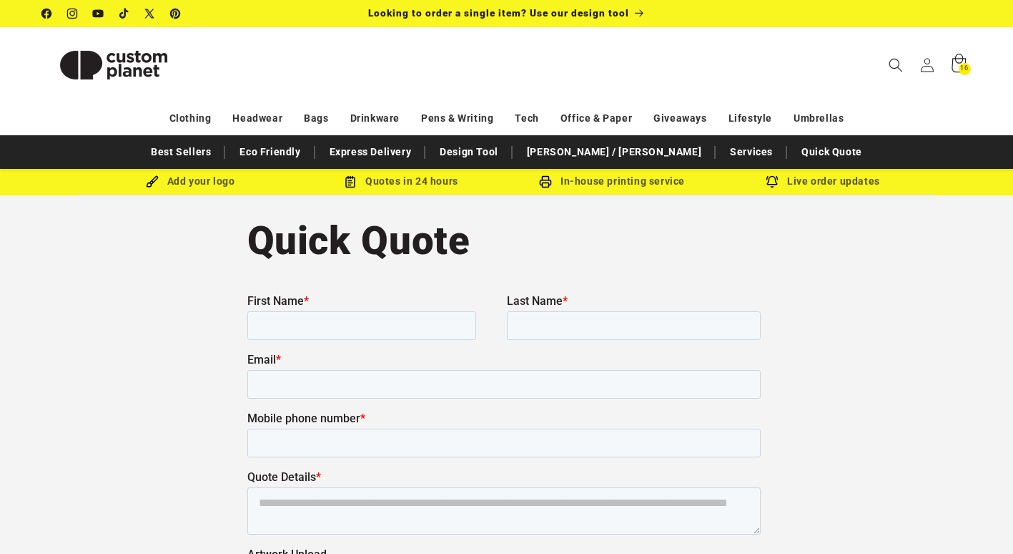
click at [962, 66] on span "16" at bounding box center [965, 69] width 8 height 12
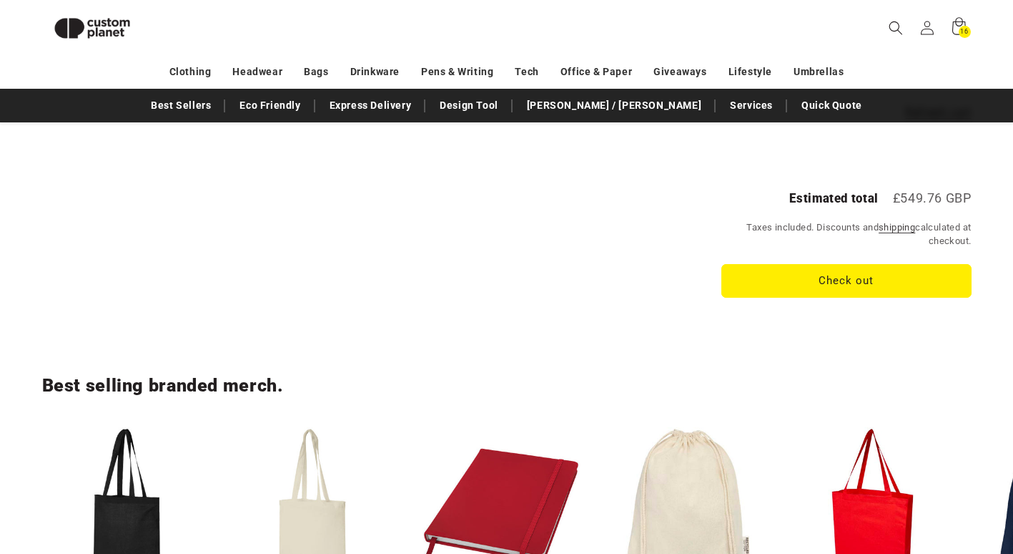
scroll to position [624, 0]
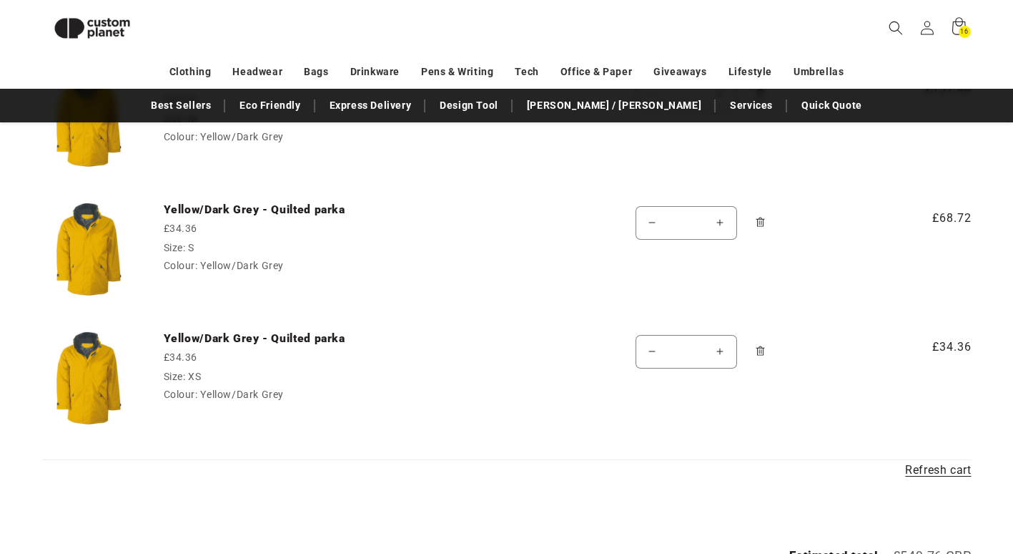
click at [104, 363] on img at bounding box center [88, 377] width 93 height 93
click at [218, 337] on link "Yellow/Dark Grey - Quilted parka" at bounding box center [271, 338] width 215 height 14
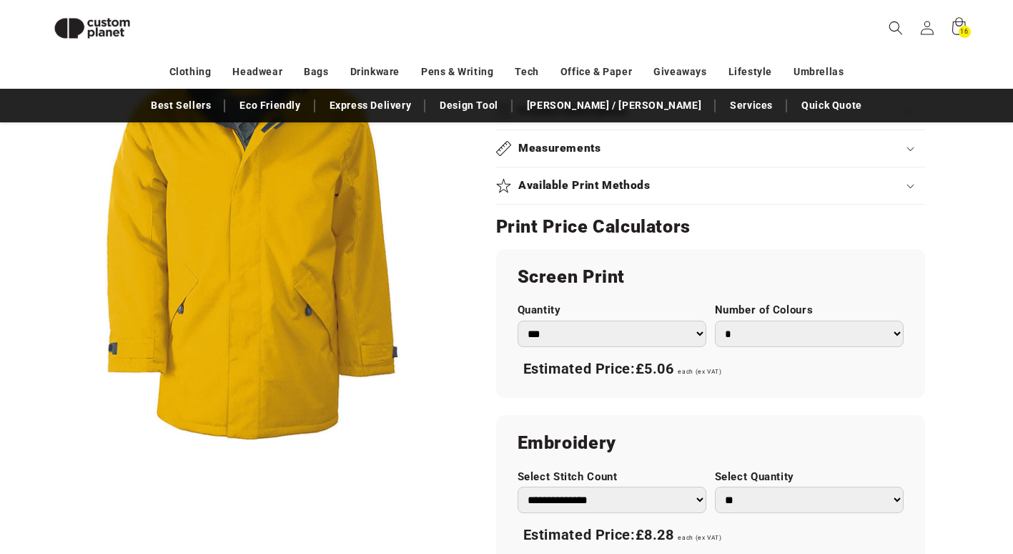
scroll to position [767, 0]
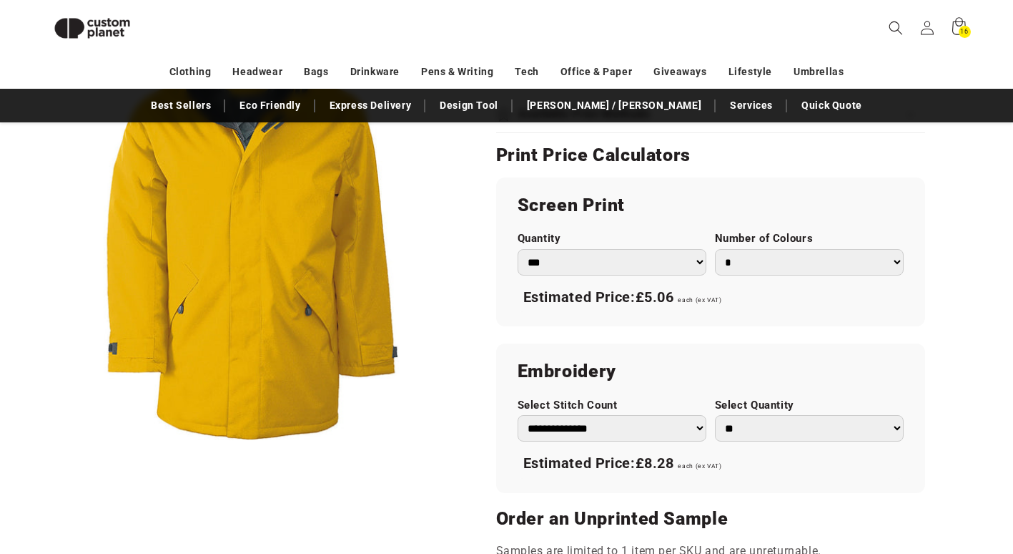
click at [900, 433] on select "** ** *** *** *** **** **** ****" at bounding box center [809, 428] width 189 height 26
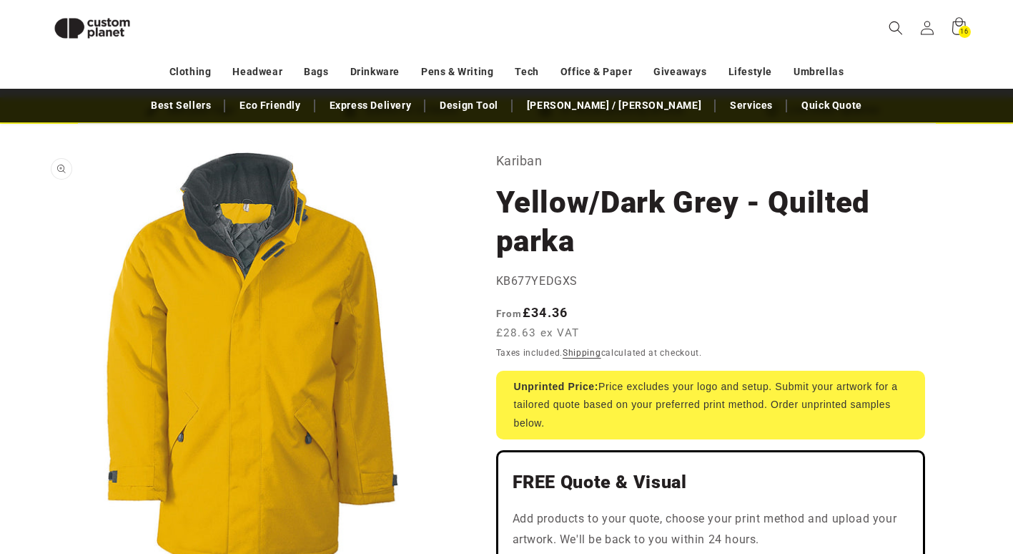
scroll to position [0, 0]
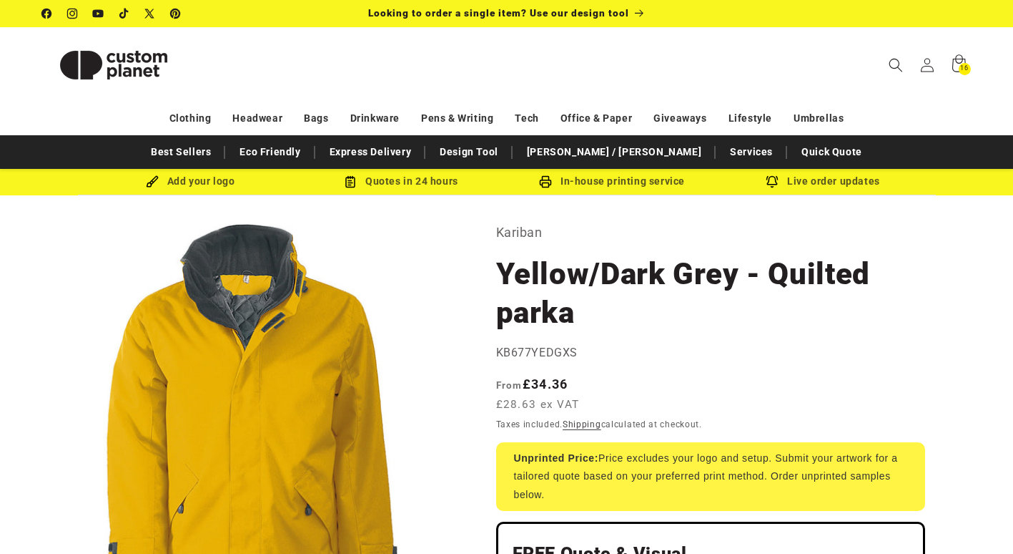
click at [699, 476] on div "Unprinted Price: Price excludes your logo and setup. Submit your artwork for a …" at bounding box center [710, 476] width 429 height 69
click at [541, 465] on div "Unprinted Price: Price excludes your logo and setup. Submit your artwork for a …" at bounding box center [710, 476] width 429 height 69
click at [961, 71] on span "16" at bounding box center [965, 69] width 8 height 12
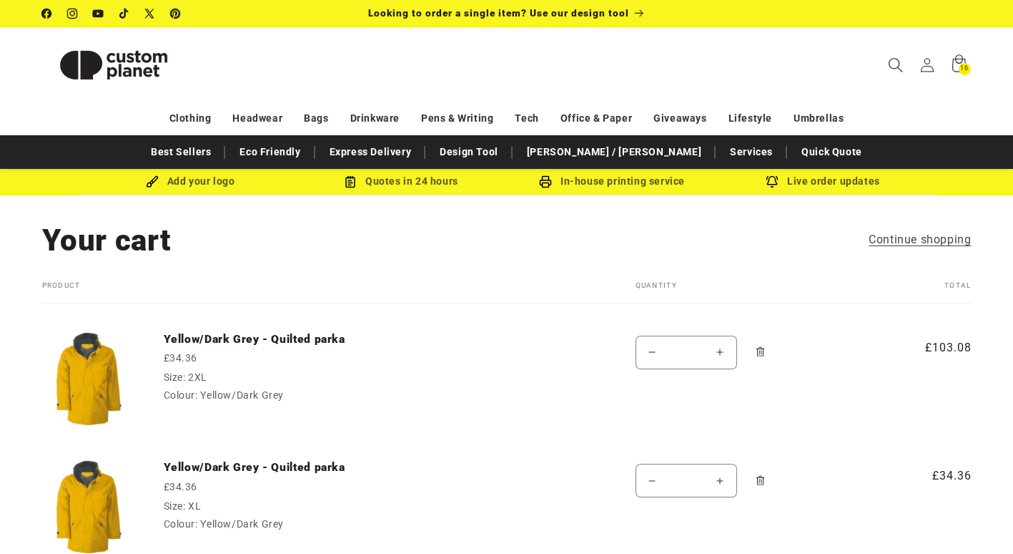
click at [893, 68] on icon "Search" at bounding box center [896, 65] width 14 height 14
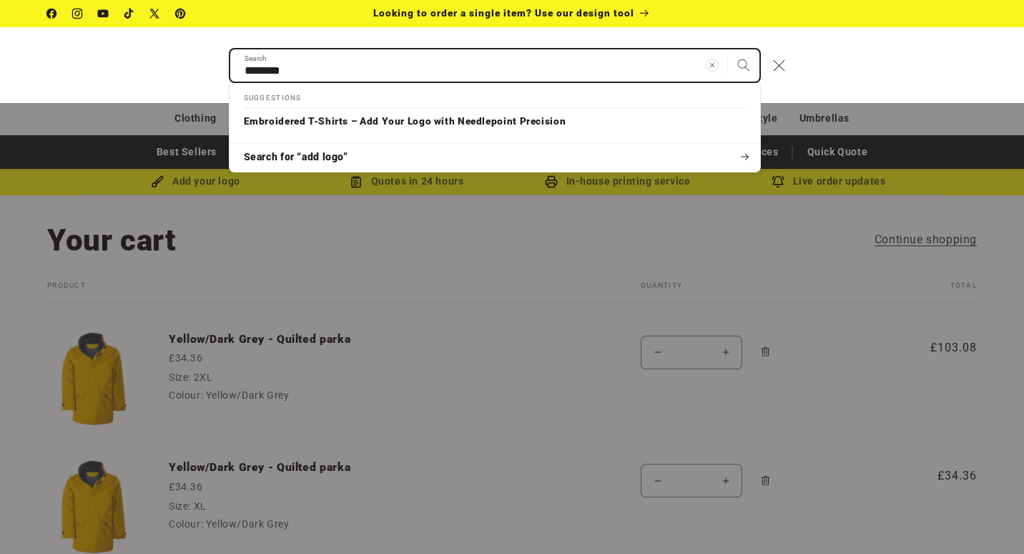
type input "********"
click at [728, 49] on button "Search" at bounding box center [743, 64] width 31 height 31
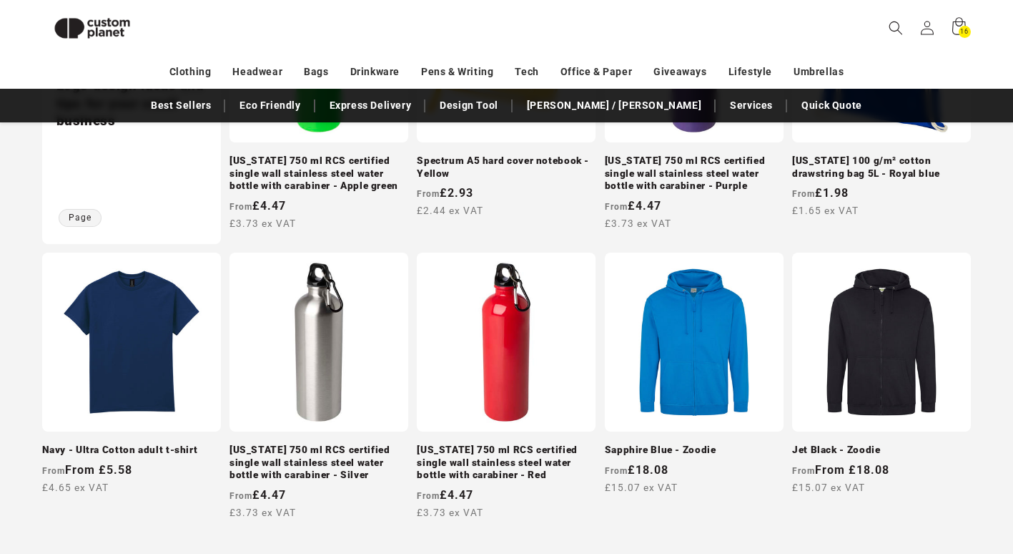
scroll to position [409, 0]
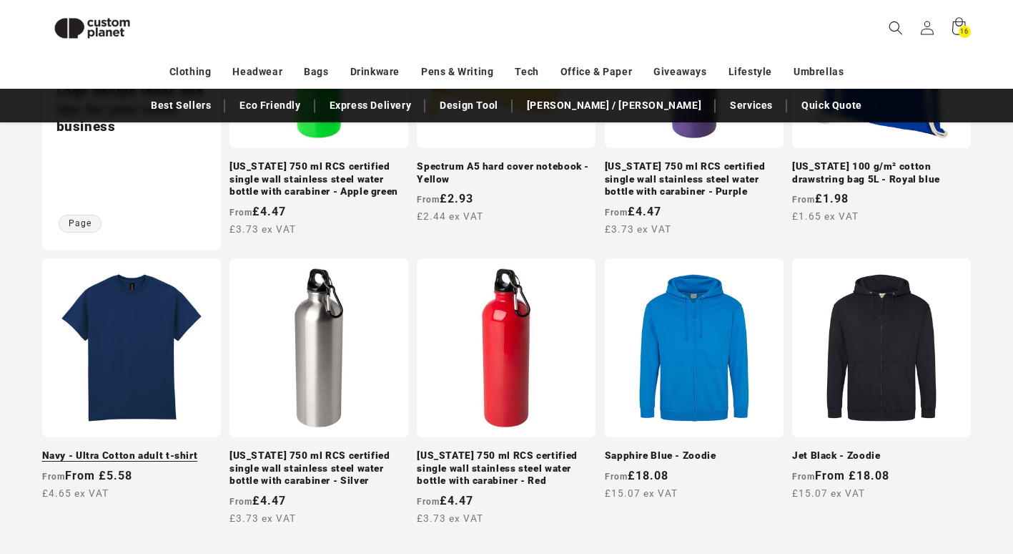
click at [69, 449] on link "Navy - Ultra Cotton adult t-shirt" at bounding box center [131, 455] width 179 height 13
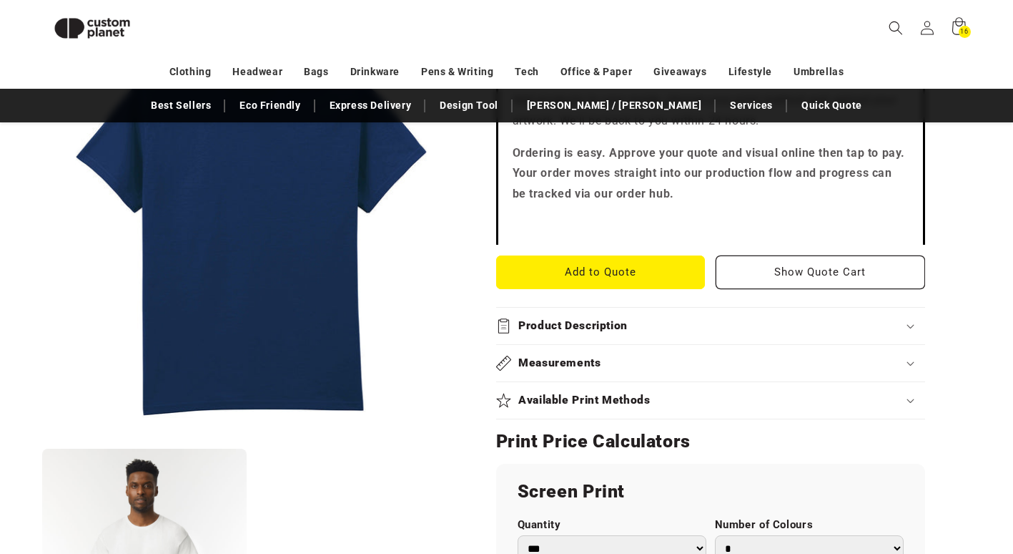
scroll to position [624, 0]
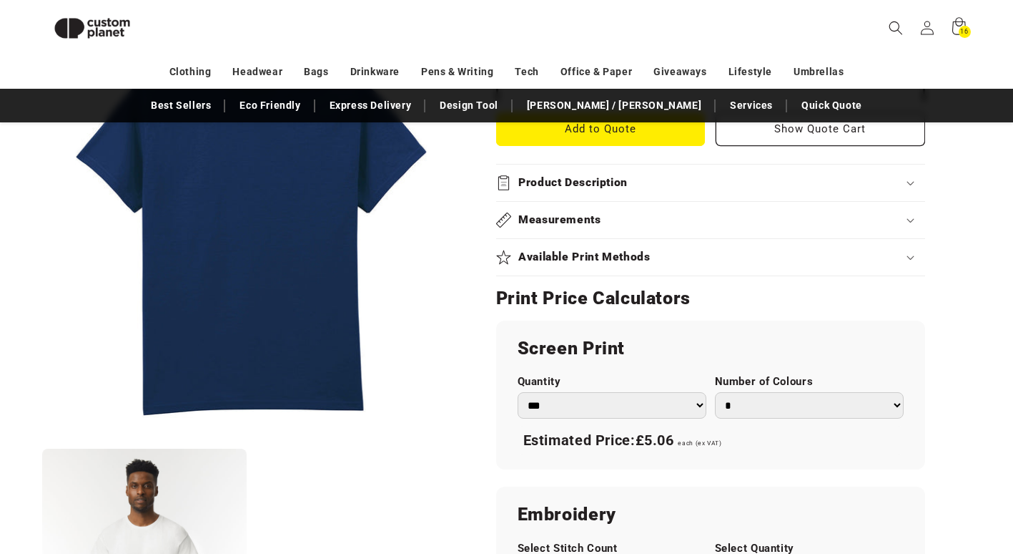
click at [903, 253] on div "Available Print Methods" at bounding box center [710, 257] width 429 height 15
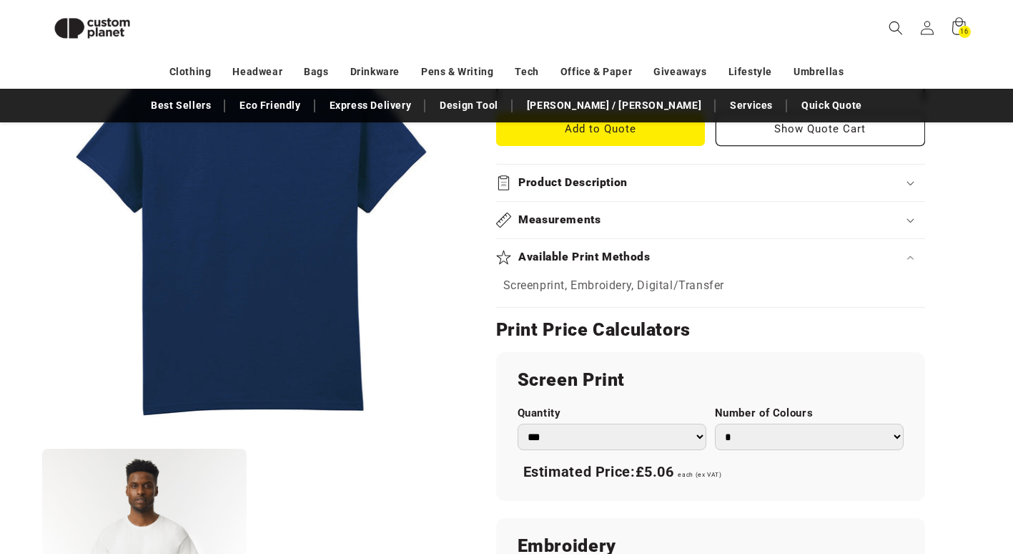
click at [558, 285] on span "Screenprint, Embroidery, Digital/Transfer" at bounding box center [615, 285] width 222 height 14
click at [659, 281] on span "Screenprint, Embroidery, Digital/Transfer" at bounding box center [615, 285] width 222 height 14
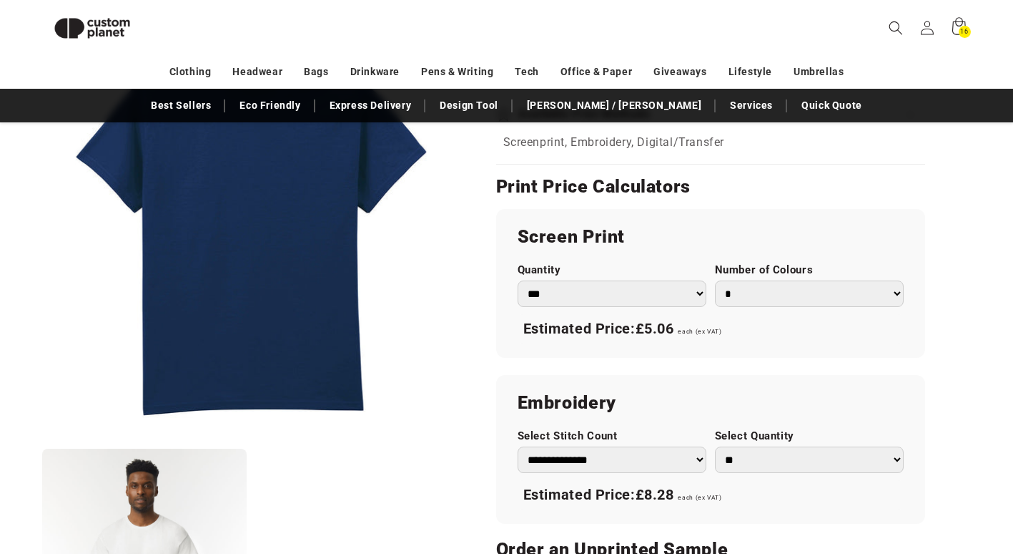
scroll to position [839, 0]
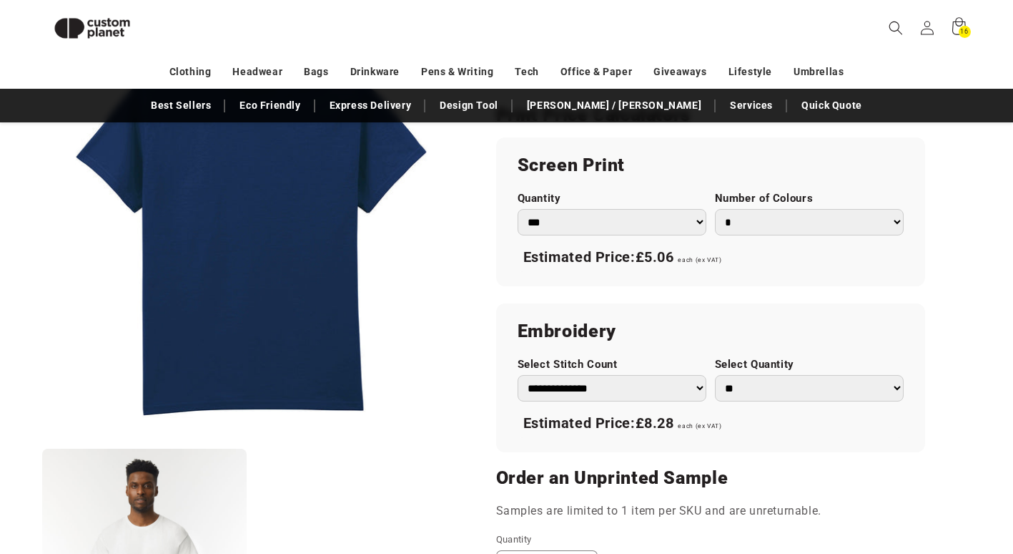
click at [562, 335] on h2 "Embroidery" at bounding box center [711, 331] width 386 height 23
click at [607, 416] on div "Estimated Price: £8.28 each (ex VAT)" at bounding box center [711, 423] width 386 height 30
click at [725, 429] on div "Estimated Price: £8.28 each (ex VAT)" at bounding box center [711, 423] width 386 height 30
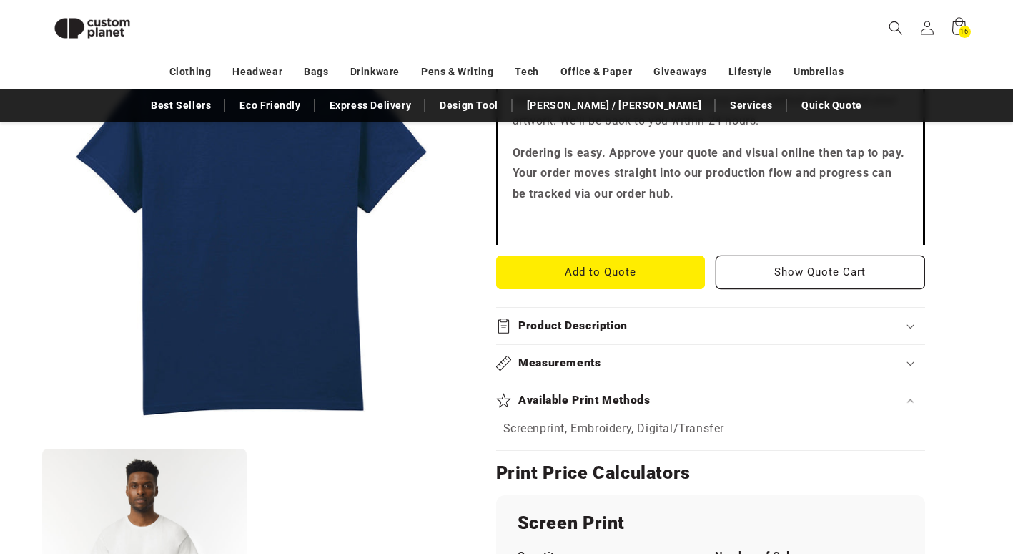
scroll to position [267, 0]
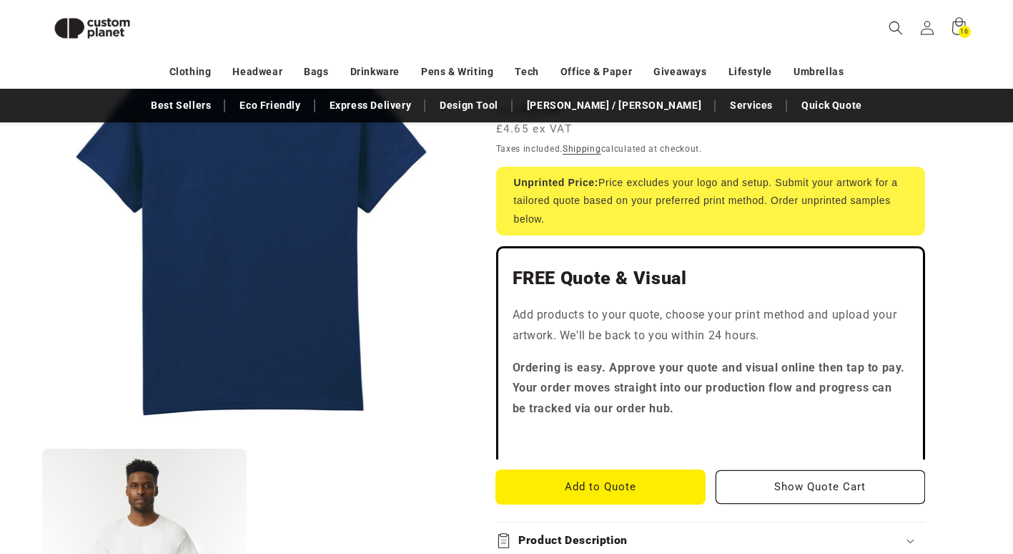
click at [579, 493] on button "Add to Quote" at bounding box center [601, 487] width 210 height 34
click at [960, 28] on div "16 16 items" at bounding box center [965, 32] width 12 height 12
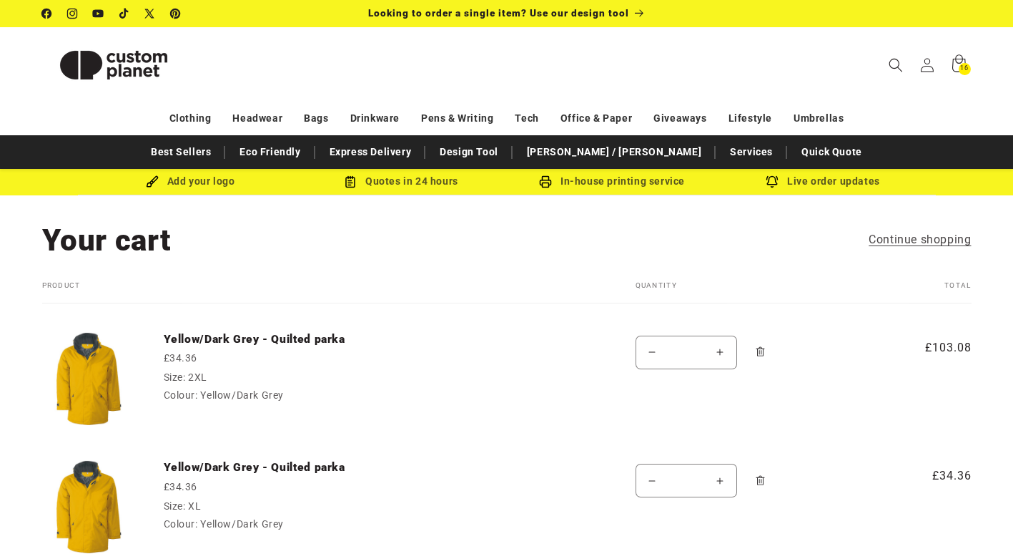
click at [60, 367] on img at bounding box center [88, 378] width 93 height 93
click at [82, 378] on img at bounding box center [88, 378] width 93 height 93
click at [175, 344] on link "Yellow/Dark Grey - Quilted parka" at bounding box center [271, 339] width 215 height 14
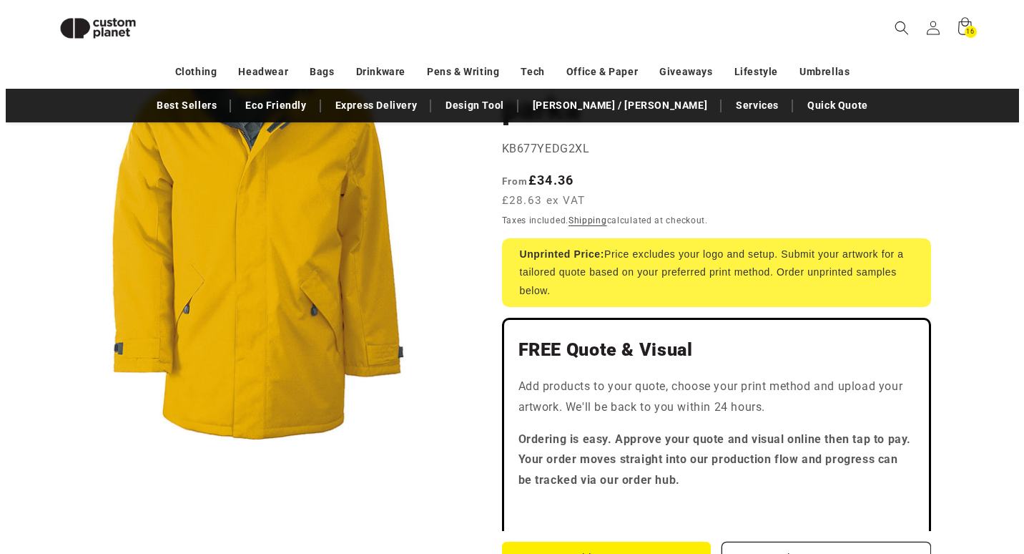
scroll to position [481, 0]
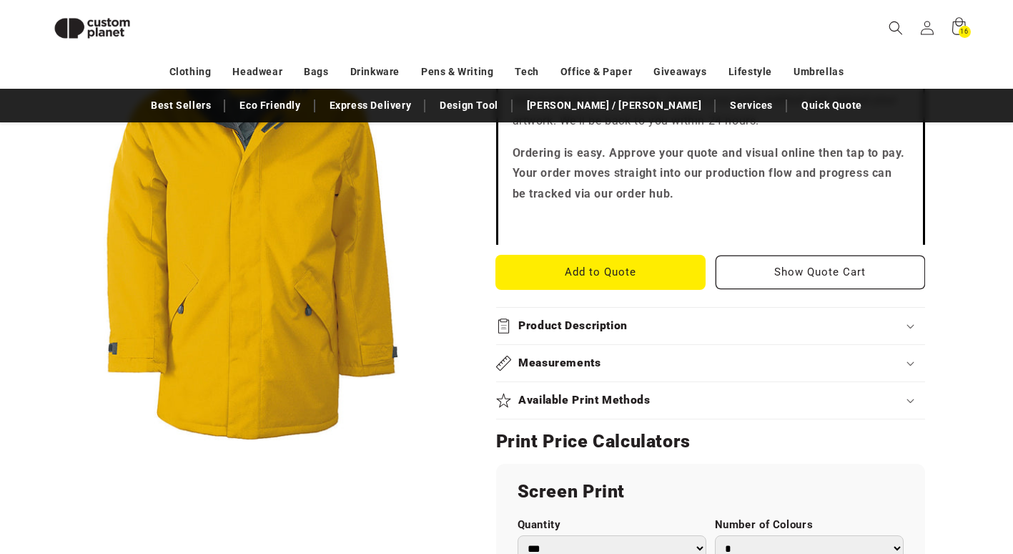
click at [602, 266] on button "Add to Quote" at bounding box center [601, 272] width 210 height 34
